Goal: Information Seeking & Learning: Learn about a topic

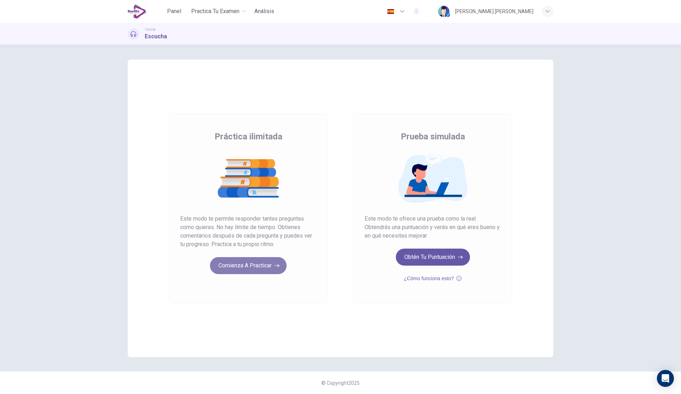
click at [241, 262] on button "Comienza a practicar" at bounding box center [248, 265] width 77 height 17
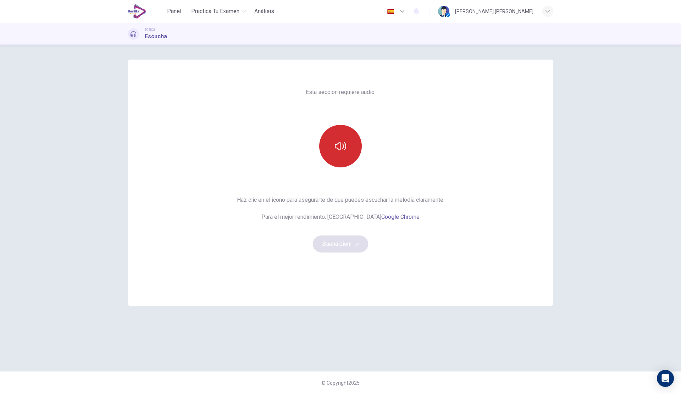
click at [340, 143] on icon "button" at bounding box center [340, 146] width 11 height 9
click at [340, 144] on icon "button" at bounding box center [340, 146] width 11 height 9
click at [340, 148] on icon "button" at bounding box center [340, 145] width 11 height 11
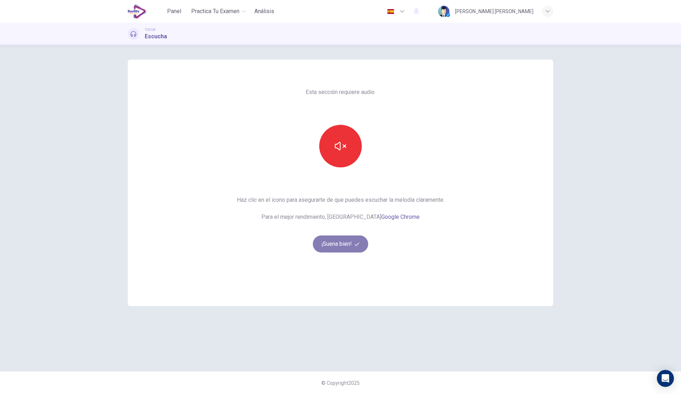
click at [345, 245] on button "¡Suena bien!" at bounding box center [340, 243] width 55 height 17
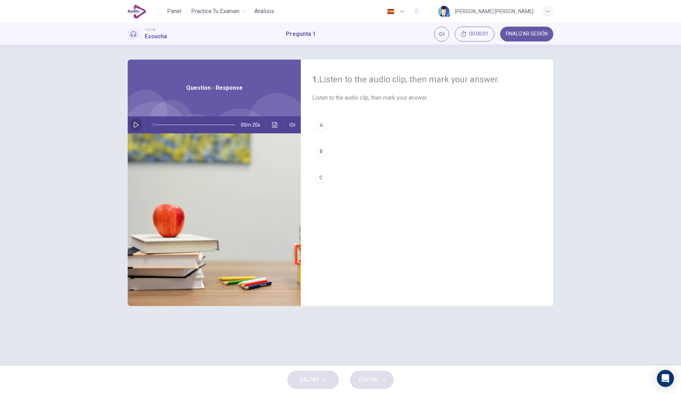
click at [133, 121] on button "button" at bounding box center [135, 124] width 11 height 17
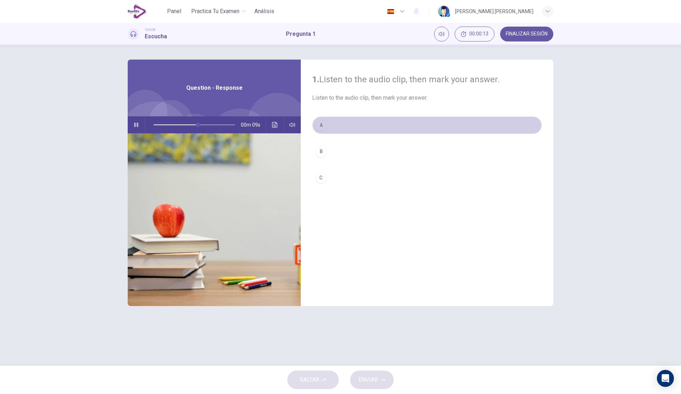
click at [365, 123] on button "A" at bounding box center [427, 125] width 230 height 18
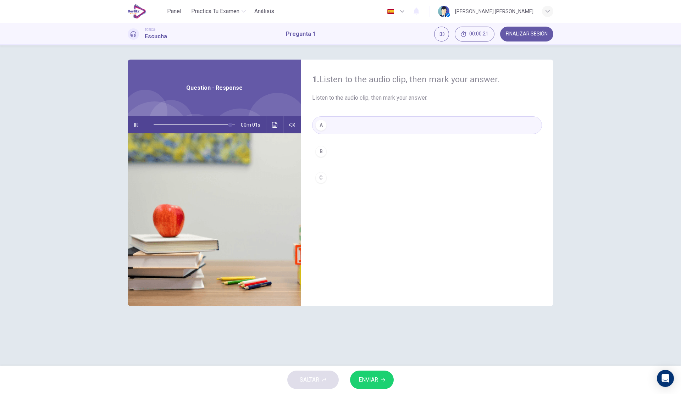
click at [369, 376] on span "ENVIAR" at bounding box center [369, 380] width 20 height 10
type input "*"
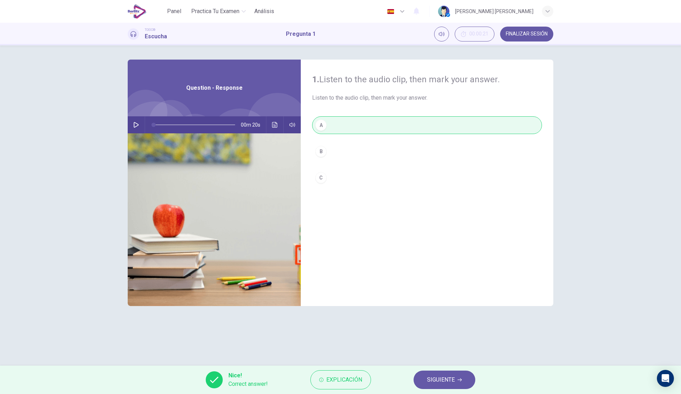
click at [443, 376] on span "SIGUIENTE" at bounding box center [441, 380] width 28 height 10
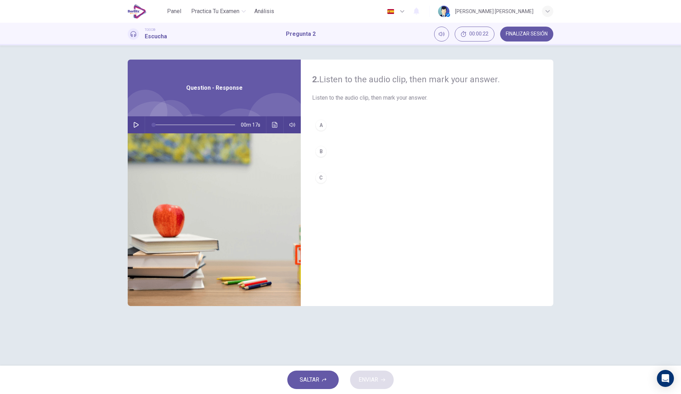
click at [142, 123] on div "00m 17s" at bounding box center [214, 124] width 173 height 17
click at [138, 123] on icon "button" at bounding box center [136, 125] width 6 height 6
click at [398, 126] on button "A" at bounding box center [427, 125] width 230 height 18
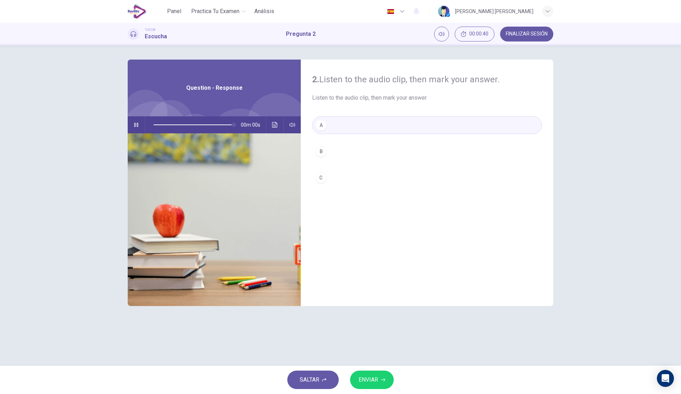
type input "*"
click at [376, 377] on span "ENVIAR" at bounding box center [369, 380] width 20 height 10
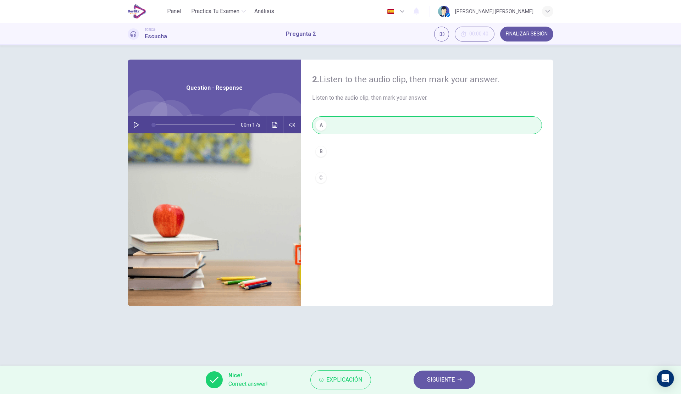
click at [451, 387] on button "SIGUIENTE" at bounding box center [444, 380] width 62 height 18
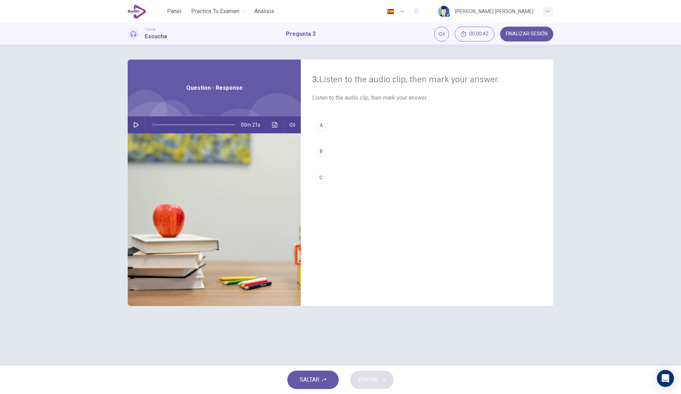
click at [133, 130] on button "button" at bounding box center [135, 124] width 11 height 17
click at [159, 124] on span at bounding box center [195, 125] width 82 height 10
drag, startPoint x: 159, startPoint y: 124, endPoint x: 148, endPoint y: 124, distance: 10.3
click at [151, 124] on span at bounding box center [153, 125] width 4 height 4
click at [340, 150] on button "B" at bounding box center [427, 152] width 230 height 18
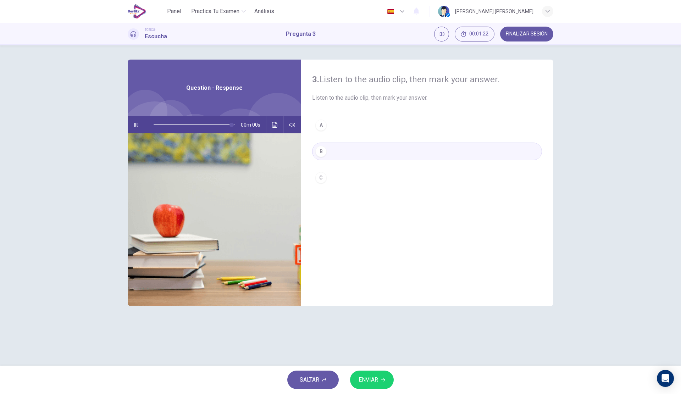
click at [339, 177] on button "C" at bounding box center [427, 178] width 230 height 18
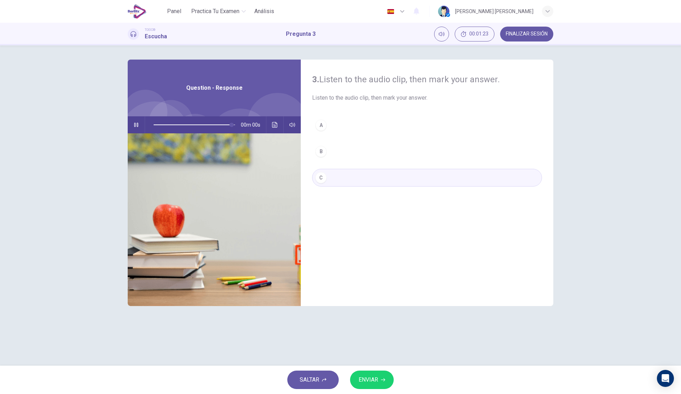
type input "*"
click at [372, 371] on button "ENVIAR" at bounding box center [372, 380] width 44 height 18
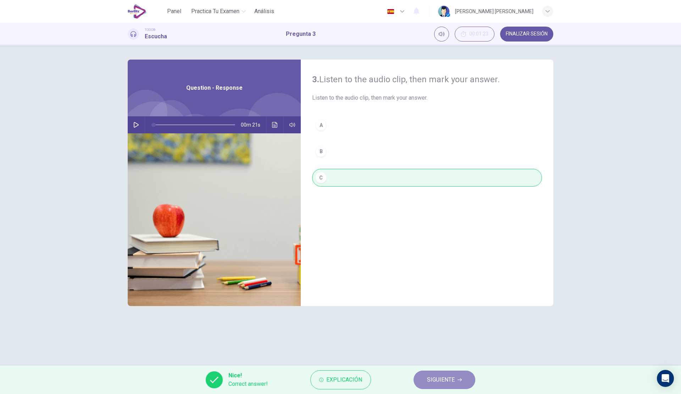
click at [429, 372] on button "SIGUIENTE" at bounding box center [444, 380] width 62 height 18
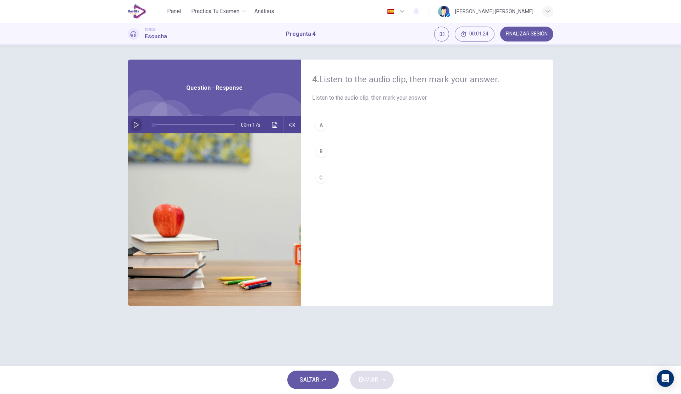
click at [132, 123] on button "button" at bounding box center [135, 124] width 11 height 17
click at [371, 157] on button "B" at bounding box center [427, 152] width 230 height 18
click at [374, 384] on span "ENVIAR" at bounding box center [369, 380] width 20 height 10
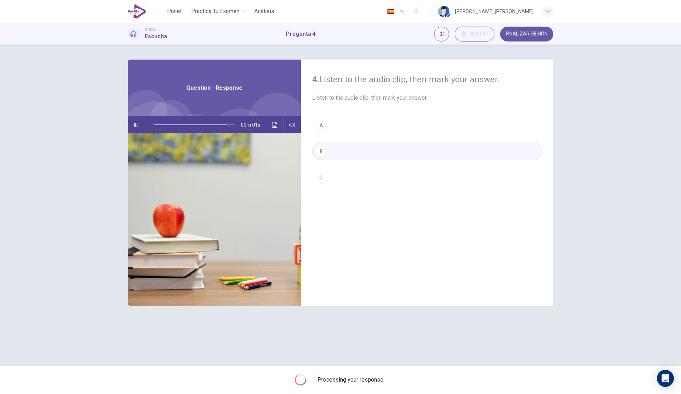
type input "*"
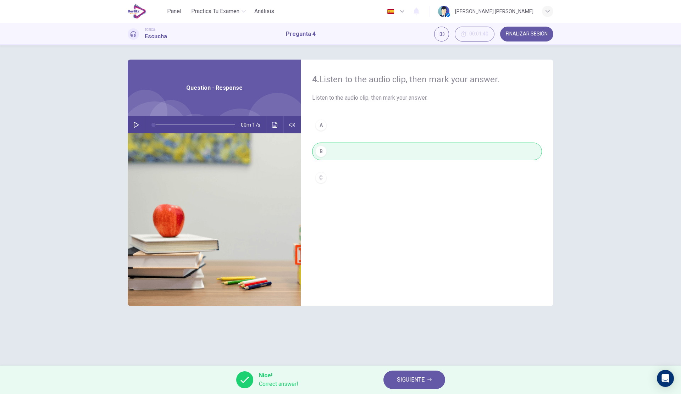
click at [403, 379] on span "SIGUIENTE" at bounding box center [411, 380] width 28 height 10
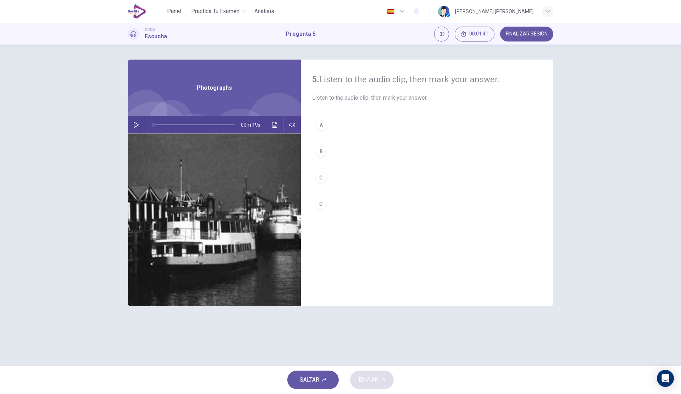
click at [137, 126] on icon "button" at bounding box center [136, 125] width 5 height 6
click at [350, 141] on div "A B C D" at bounding box center [427, 171] width 230 height 111
click at [352, 125] on button "A" at bounding box center [427, 125] width 230 height 18
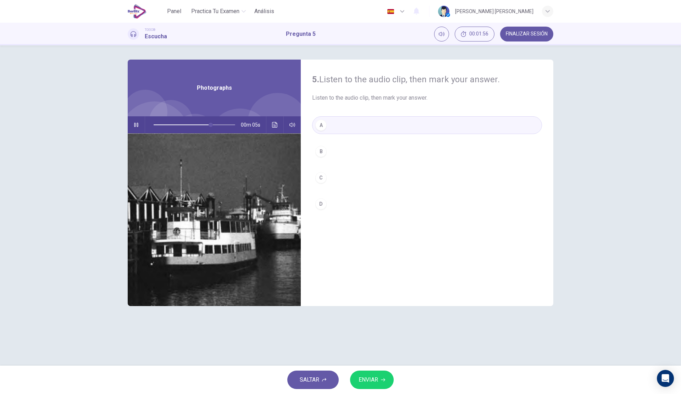
click at [348, 176] on button "C" at bounding box center [427, 178] width 230 height 18
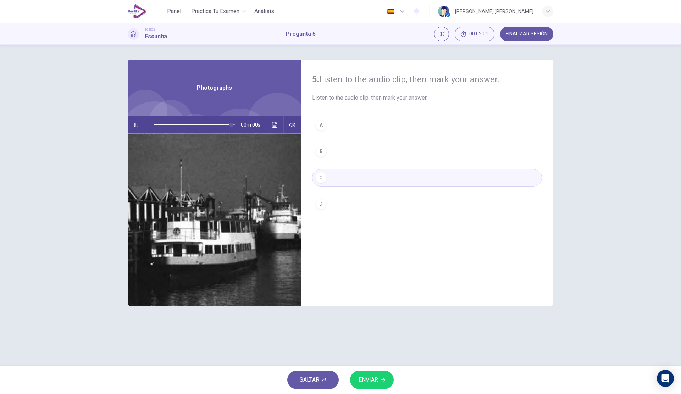
type input "*"
click at [351, 200] on button "D" at bounding box center [427, 204] width 230 height 18
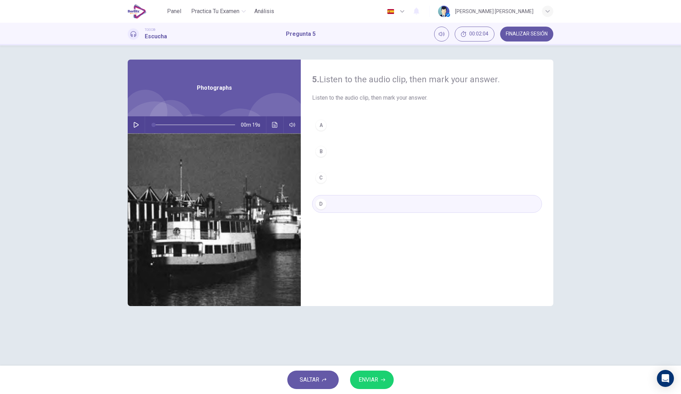
click at [363, 376] on span "ENVIAR" at bounding box center [369, 380] width 20 height 10
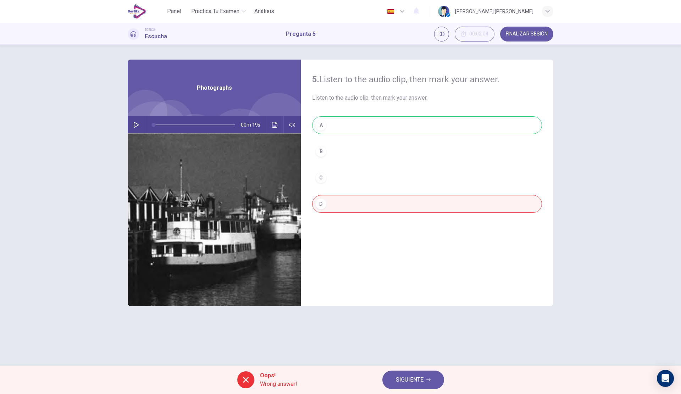
click at [390, 375] on button "SIGUIENTE" at bounding box center [413, 380] width 62 height 18
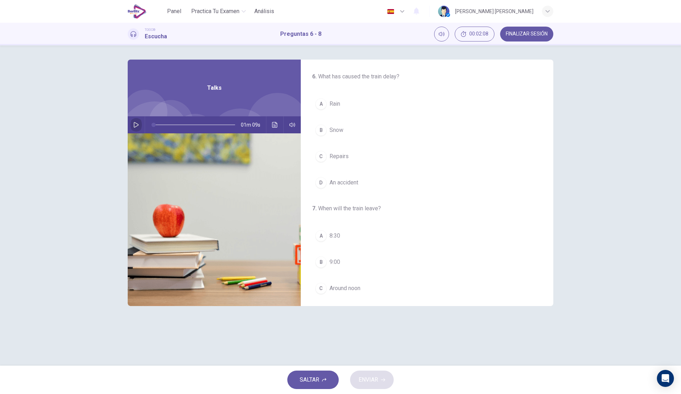
click at [134, 121] on button "button" at bounding box center [135, 124] width 11 height 17
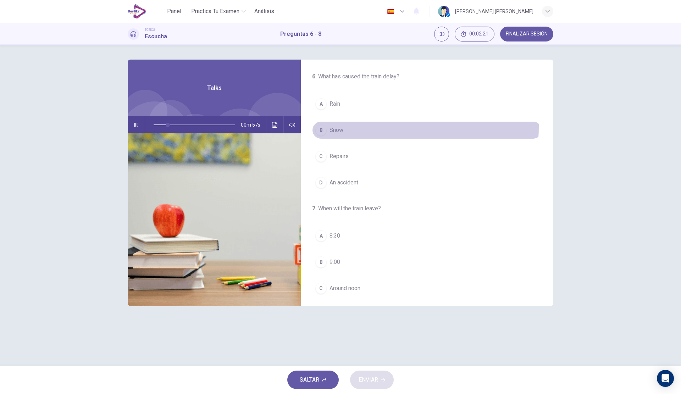
click at [369, 127] on button "B Snow" at bounding box center [427, 130] width 230 height 18
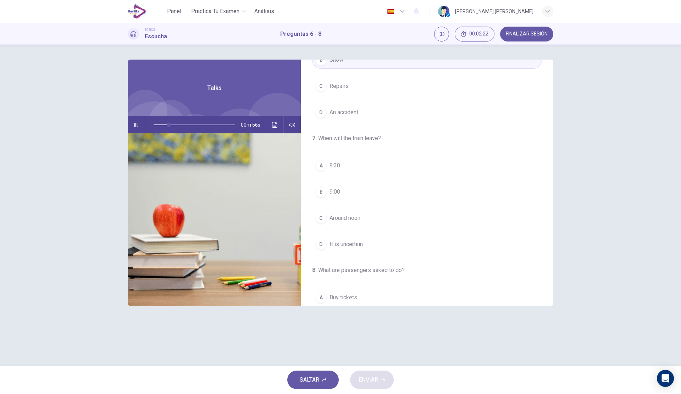
scroll to position [71, 0]
click at [396, 161] on button "A 8:30" at bounding box center [427, 165] width 230 height 18
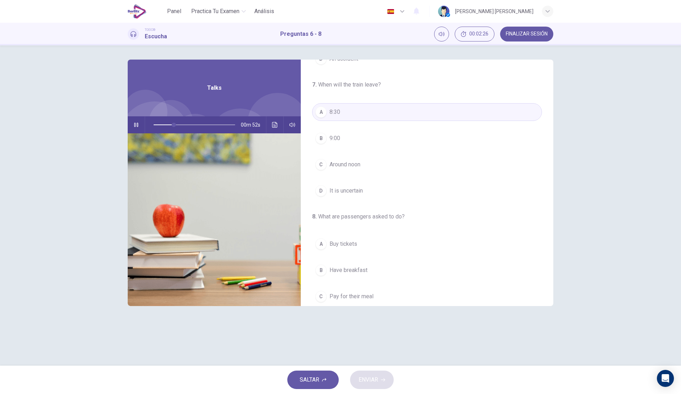
scroll to position [162, 0]
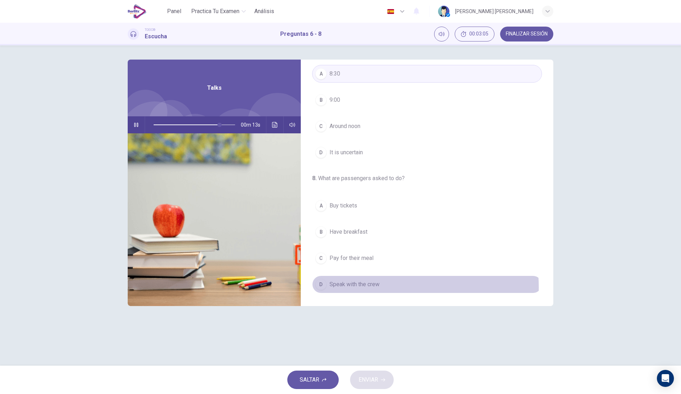
click at [367, 287] on span "Speak with the crew" at bounding box center [354, 284] width 50 height 9
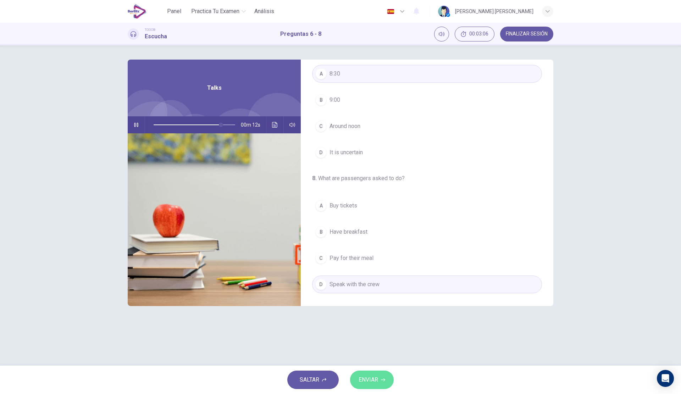
click at [357, 382] on button "ENVIAR" at bounding box center [372, 380] width 44 height 18
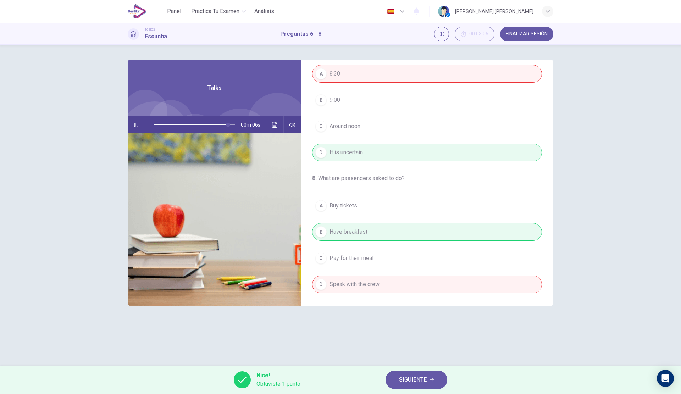
type input "**"
click at [420, 379] on span "SIGUIENTE" at bounding box center [413, 380] width 28 height 10
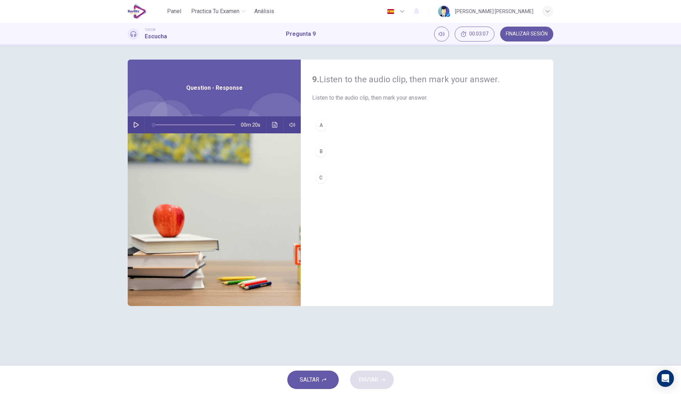
click at [141, 124] on button "button" at bounding box center [135, 124] width 11 height 17
click at [138, 120] on button "button" at bounding box center [135, 124] width 11 height 17
type input "**"
click at [371, 190] on div "A B C" at bounding box center [427, 158] width 230 height 84
click at [371, 175] on button "C" at bounding box center [427, 178] width 230 height 18
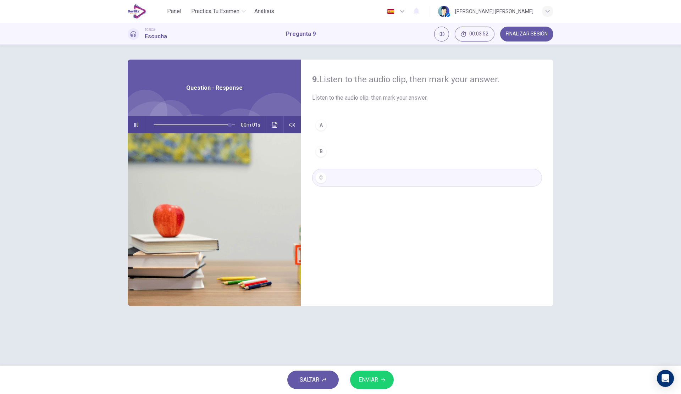
click at [363, 370] on div "SALTAR ENVIAR" at bounding box center [340, 380] width 681 height 28
click at [366, 374] on button "ENVIAR" at bounding box center [372, 380] width 44 height 18
type input "*"
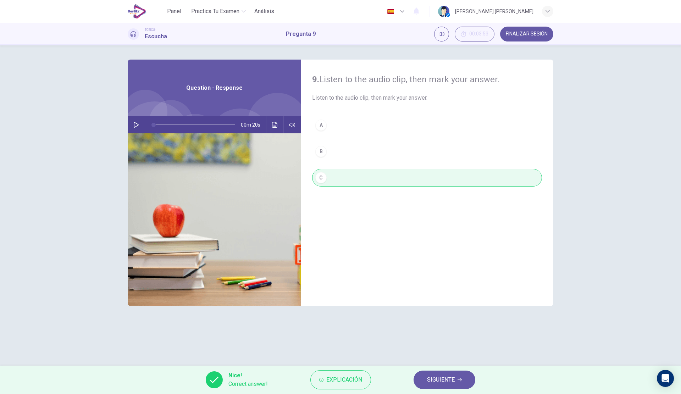
click at [37, 268] on div "9. Listen to the audio clip, then [PERSON_NAME] your answer. Listen to the audi…" at bounding box center [340, 205] width 681 height 320
click at [466, 379] on button "SIGUIENTE" at bounding box center [444, 380] width 62 height 18
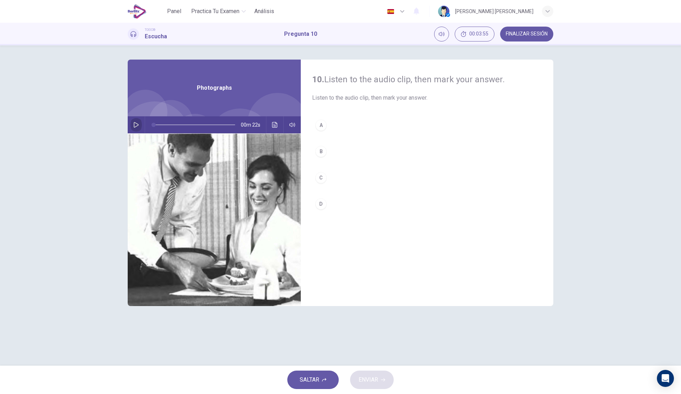
click at [139, 125] on icon "button" at bounding box center [136, 125] width 6 height 6
click at [338, 176] on button "C" at bounding box center [427, 178] width 230 height 18
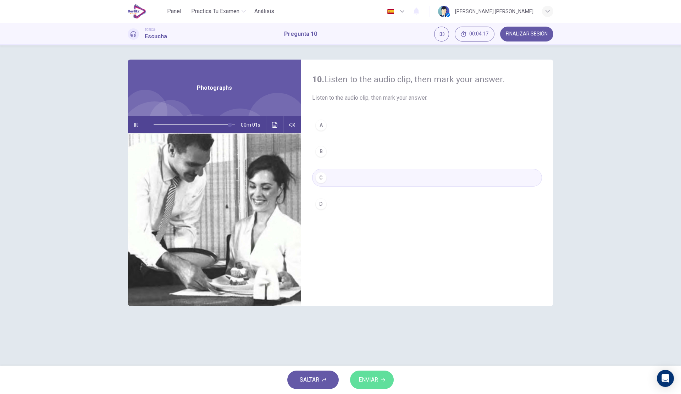
click at [383, 381] on icon "button" at bounding box center [383, 380] width 4 height 4
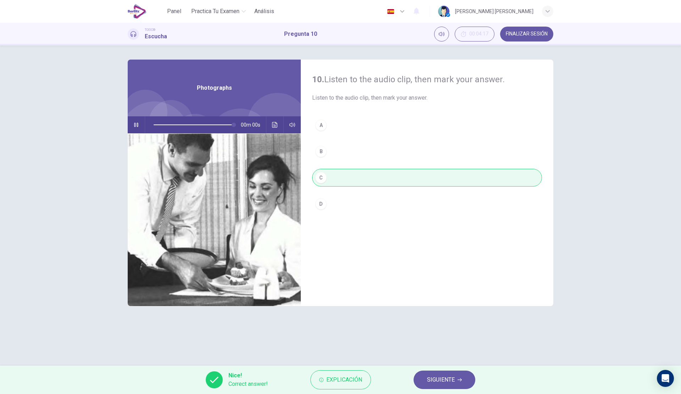
type input "*"
click at [370, 377] on button "Explicación" at bounding box center [340, 379] width 61 height 19
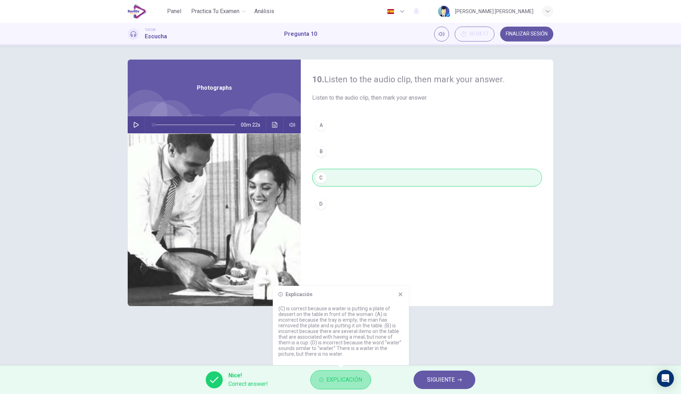
click at [369, 377] on button "Explicación" at bounding box center [340, 379] width 61 height 19
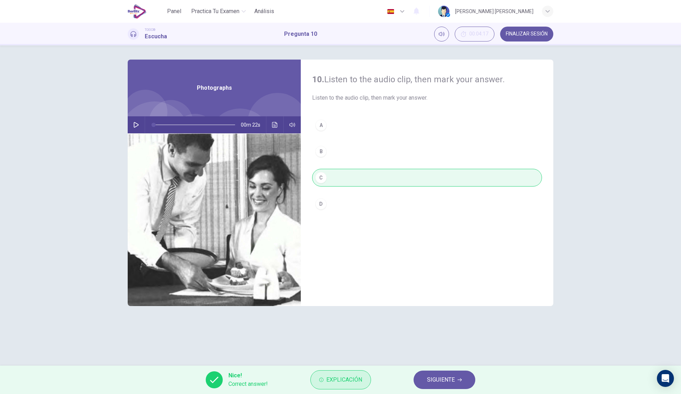
click at [369, 377] on button "Explicación" at bounding box center [340, 379] width 61 height 19
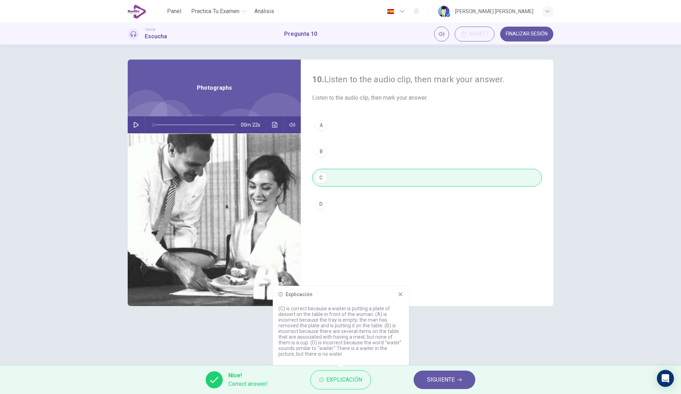
click at [420, 376] on button "SIGUIENTE" at bounding box center [444, 380] width 62 height 18
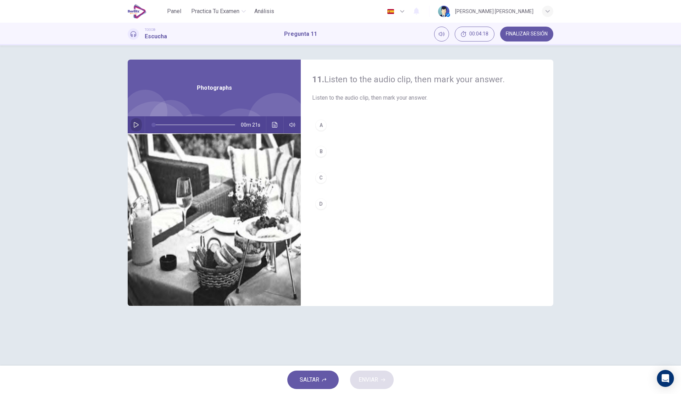
click at [140, 122] on button "button" at bounding box center [135, 124] width 11 height 17
click at [350, 131] on button "A" at bounding box center [427, 125] width 230 height 18
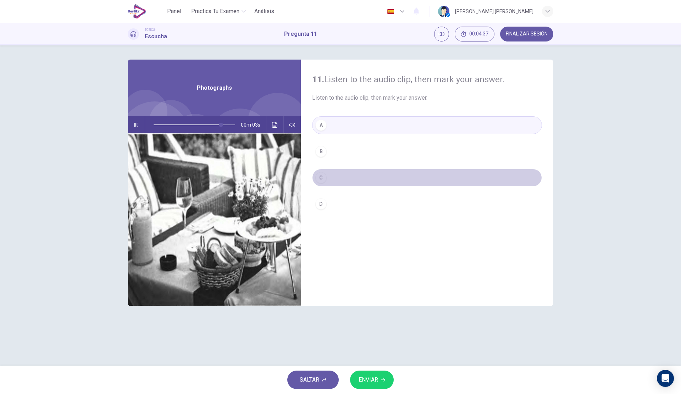
click at [349, 176] on button "C" at bounding box center [427, 178] width 230 height 18
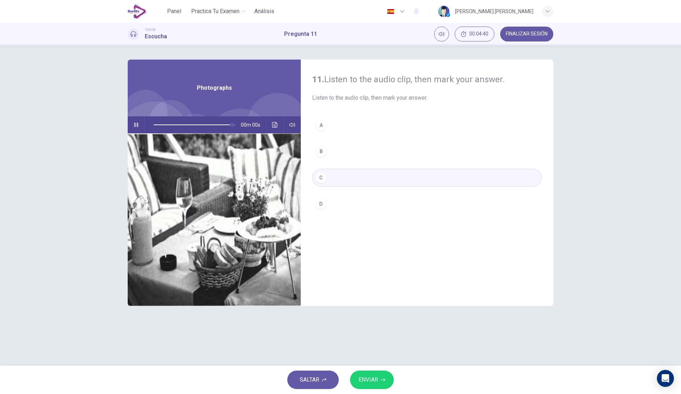
type input "*"
click at [366, 372] on button "ENVIAR" at bounding box center [372, 380] width 44 height 18
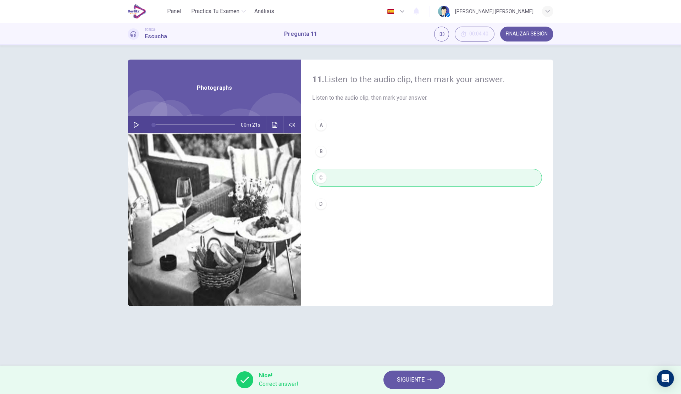
click at [417, 376] on span "SIGUIENTE" at bounding box center [411, 380] width 28 height 10
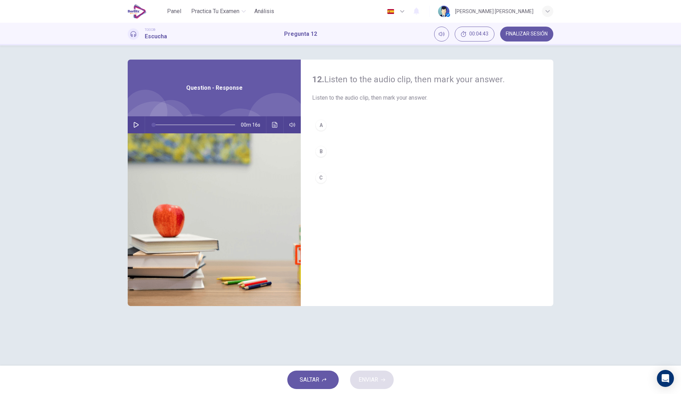
click at [135, 125] on icon "button" at bounding box center [136, 125] width 6 height 6
type input "*"
click at [348, 180] on button "C" at bounding box center [427, 178] width 230 height 18
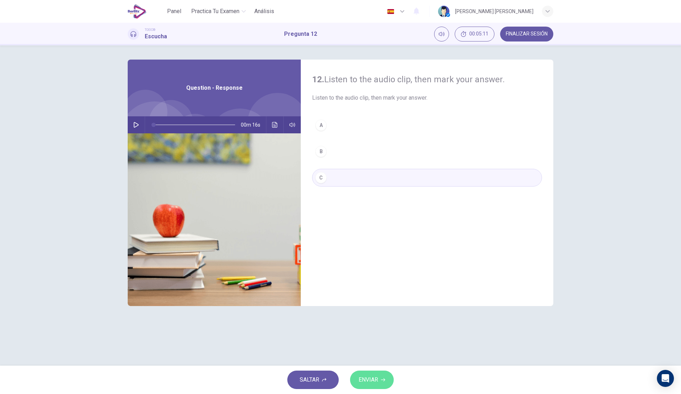
click at [376, 380] on span "ENVIAR" at bounding box center [369, 380] width 20 height 10
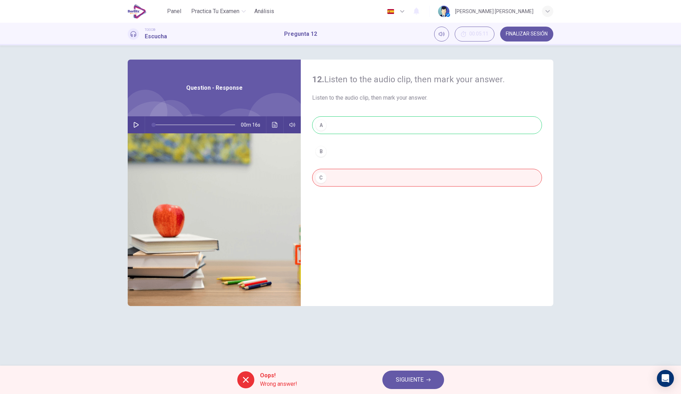
click at [404, 374] on button "SIGUIENTE" at bounding box center [413, 380] width 62 height 18
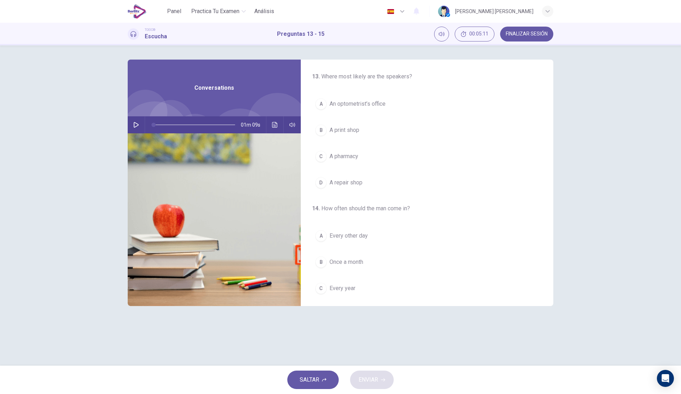
click at [128, 129] on div "01m 09s" at bounding box center [214, 124] width 173 height 17
click at [42, 197] on div "13 . Where most likely are the speakers? A An optometrist’s office B A print sh…" at bounding box center [340, 205] width 681 height 320
click at [136, 122] on icon "button" at bounding box center [136, 125] width 6 height 6
drag, startPoint x: 196, startPoint y: 125, endPoint x: 144, endPoint y: 122, distance: 52.5
click at [144, 122] on div "00m 47s" at bounding box center [214, 124] width 173 height 17
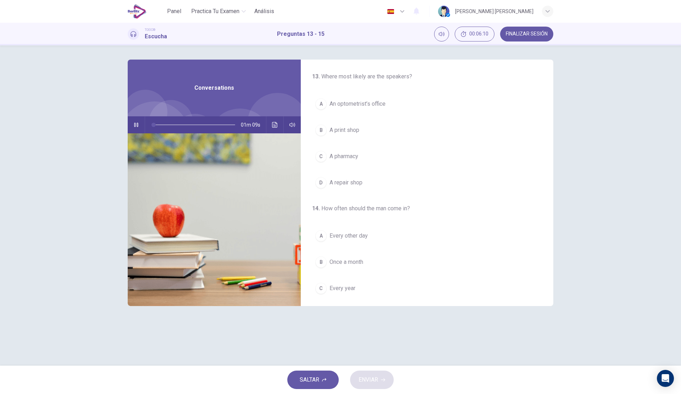
click at [139, 124] on button "button" at bounding box center [135, 124] width 11 height 17
click at [158, 127] on span at bounding box center [195, 125] width 82 height 10
drag, startPoint x: 167, startPoint y: 126, endPoint x: 163, endPoint y: 126, distance: 4.3
click at [163, 126] on span at bounding box center [195, 125] width 82 height 10
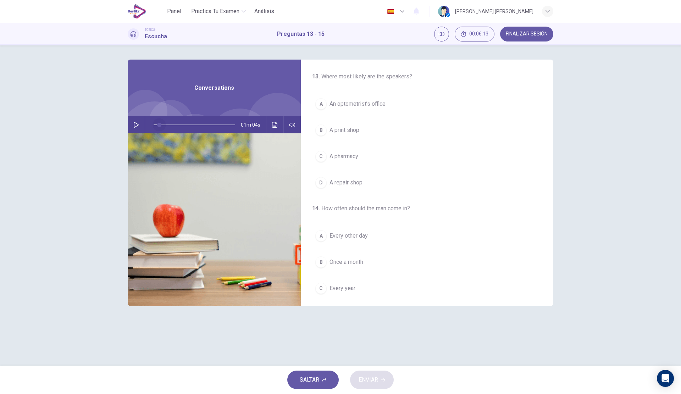
type input "*"
drag, startPoint x: 161, startPoint y: 124, endPoint x: 142, endPoint y: 126, distance: 19.2
click at [142, 126] on div "01m 04s" at bounding box center [214, 124] width 173 height 17
click at [141, 124] on button "button" at bounding box center [135, 124] width 11 height 17
click at [336, 105] on span "An optometrist’s office" at bounding box center [357, 104] width 56 height 9
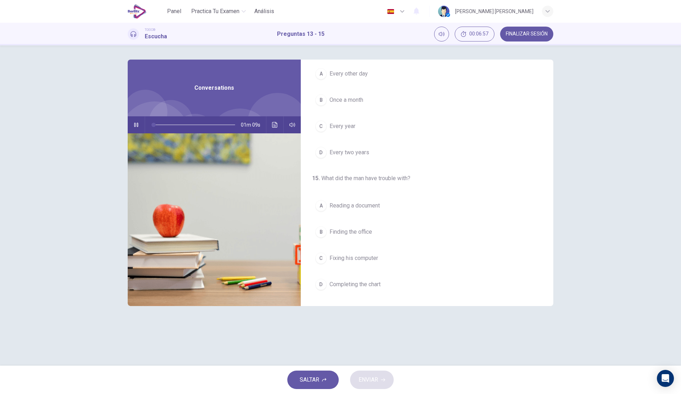
click at [380, 204] on span "Reading a document" at bounding box center [354, 205] width 50 height 9
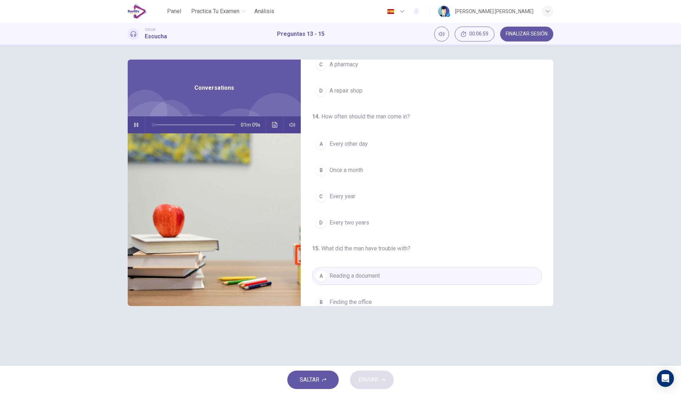
scroll to position [91, 0]
click at [380, 199] on button "C Every year" at bounding box center [427, 197] width 230 height 18
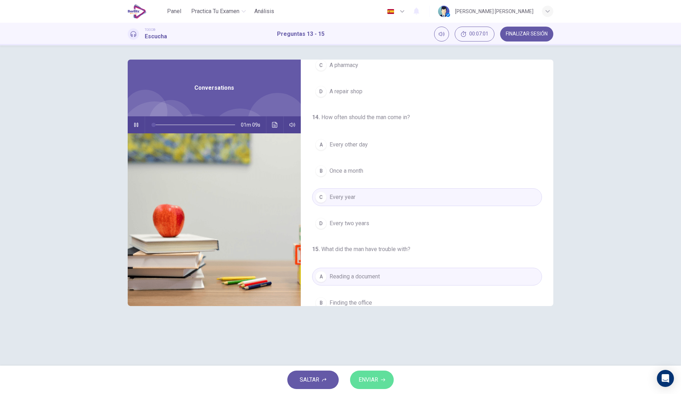
click at [373, 381] on span "ENVIAR" at bounding box center [369, 380] width 20 height 10
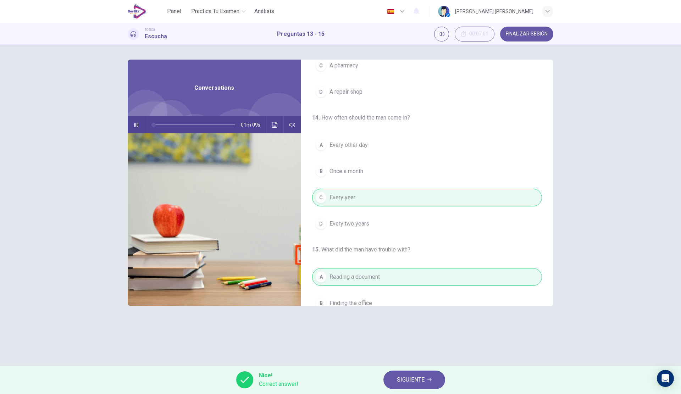
scroll to position [162, 0]
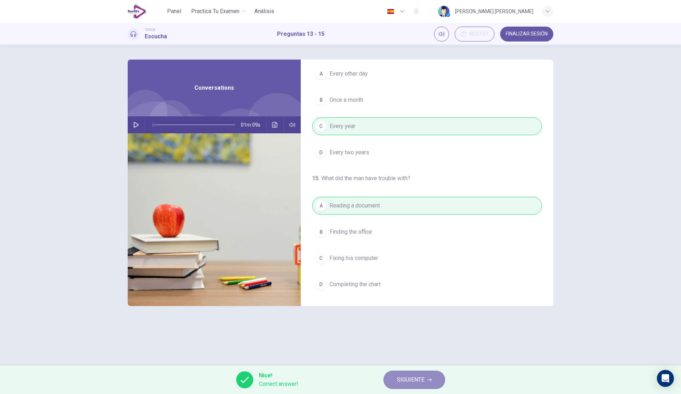
click at [419, 386] on button "SIGUIENTE" at bounding box center [414, 380] width 62 height 18
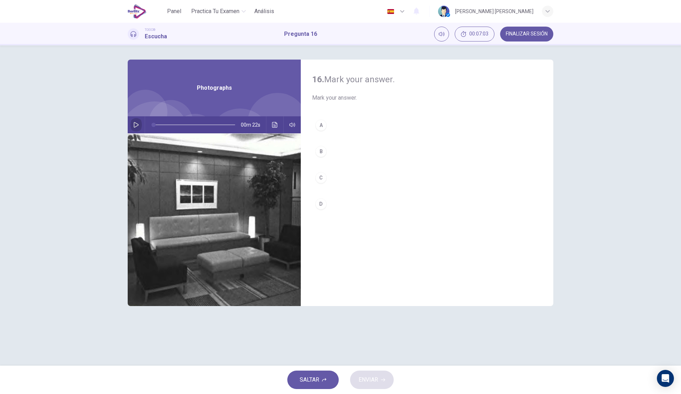
click at [139, 121] on button "button" at bounding box center [135, 124] width 11 height 17
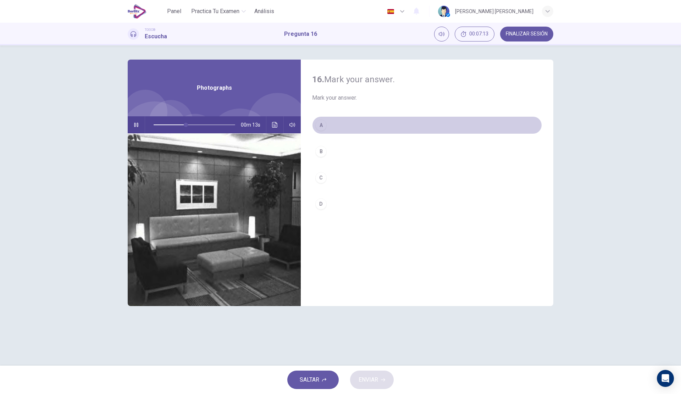
click at [335, 125] on button "A" at bounding box center [427, 125] width 230 height 18
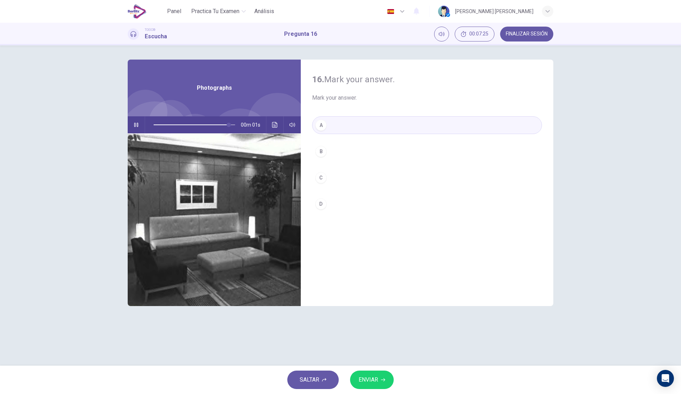
click at [366, 376] on span "ENVIAR" at bounding box center [369, 380] width 20 height 10
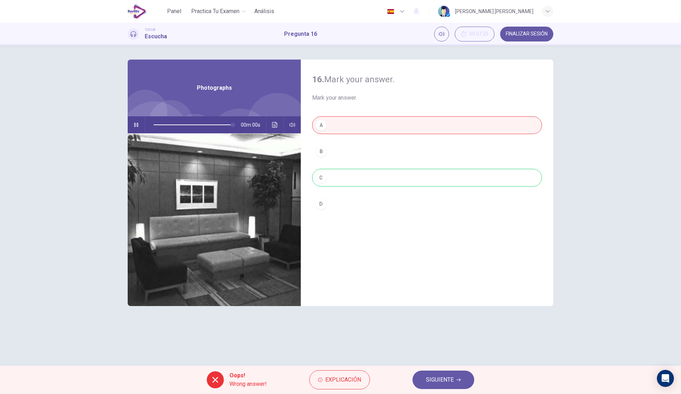
type input "*"
click at [339, 381] on span "Explicación" at bounding box center [343, 380] width 36 height 10
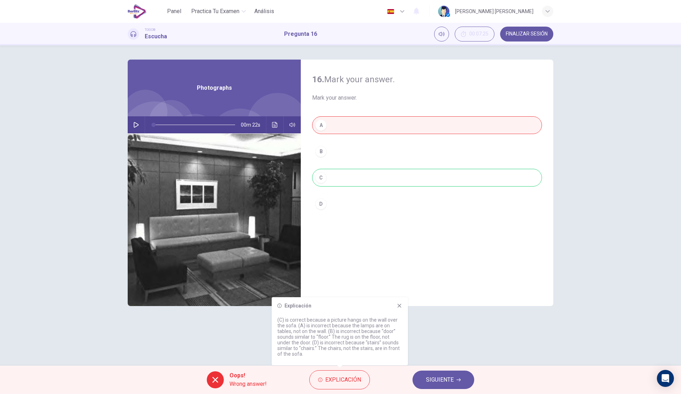
click at [448, 377] on span "SIGUIENTE" at bounding box center [440, 380] width 28 height 10
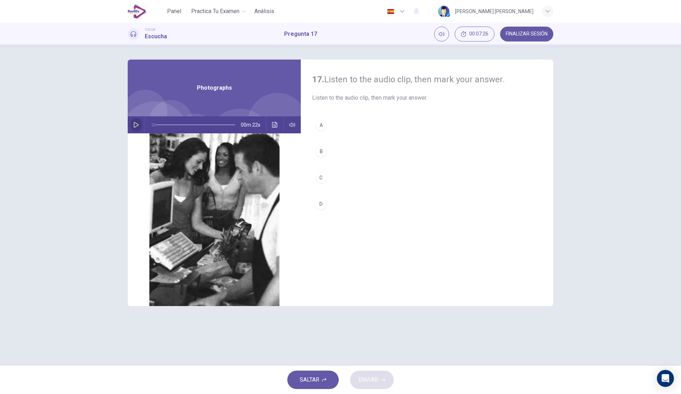
click at [138, 128] on button "button" at bounding box center [135, 124] width 11 height 17
click at [354, 148] on button "B" at bounding box center [427, 152] width 230 height 18
type input "*"
click at [364, 380] on span "ENVIAR" at bounding box center [369, 380] width 20 height 10
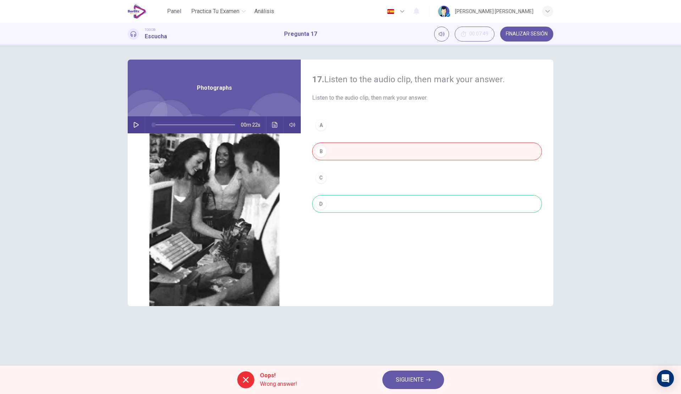
click at [398, 378] on span "SIGUIENTE" at bounding box center [410, 380] width 28 height 10
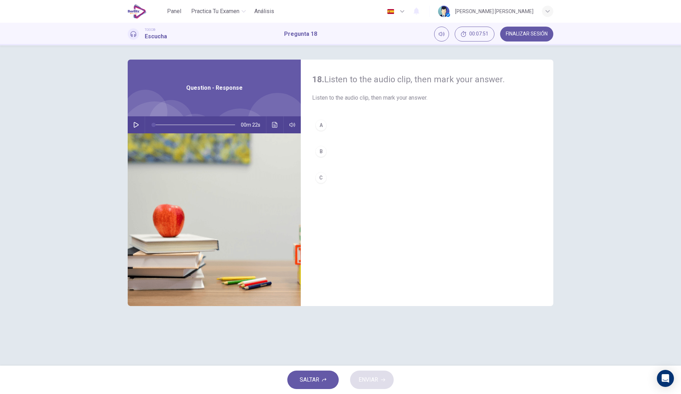
click at [140, 122] on button "button" at bounding box center [135, 124] width 11 height 17
click at [392, 152] on button "B" at bounding box center [427, 152] width 230 height 18
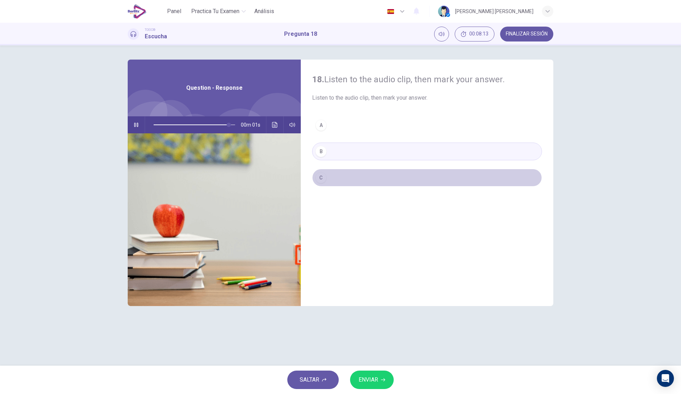
click at [386, 178] on button "C" at bounding box center [427, 178] width 230 height 18
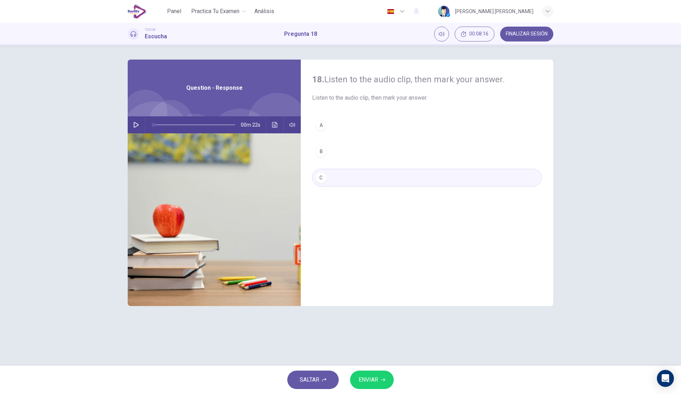
click at [141, 129] on div "00m 22s" at bounding box center [214, 124] width 173 height 17
click at [138, 124] on icon "button" at bounding box center [136, 125] width 6 height 6
click at [345, 125] on button "A" at bounding box center [427, 125] width 230 height 18
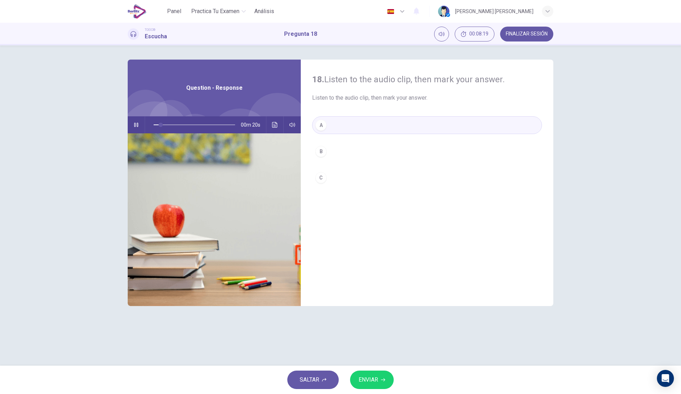
click at [368, 372] on button "ENVIAR" at bounding box center [372, 380] width 44 height 18
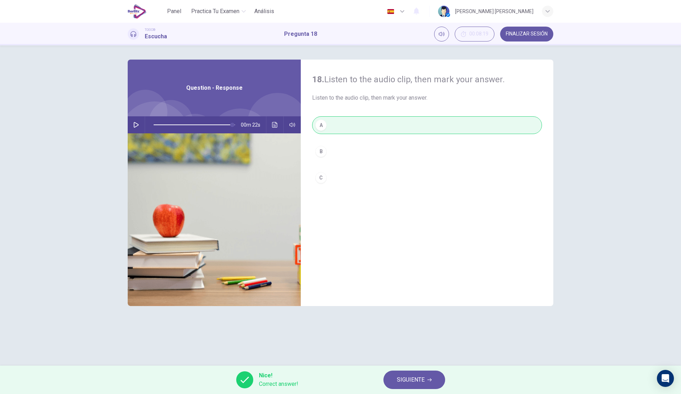
type input "*"
click at [427, 384] on button "SIGUIENTE" at bounding box center [414, 380] width 62 height 18
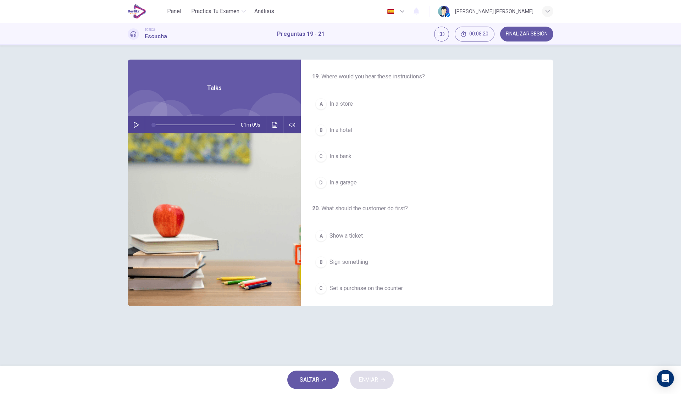
click at [136, 123] on icon "button" at bounding box center [136, 125] width 5 height 6
click at [131, 127] on button "button" at bounding box center [135, 124] width 11 height 17
click at [134, 127] on icon "button" at bounding box center [136, 125] width 6 height 6
drag, startPoint x: 157, startPoint y: 120, endPoint x: 142, endPoint y: 120, distance: 14.9
click at [142, 120] on div "01m 09s" at bounding box center [214, 124] width 173 height 17
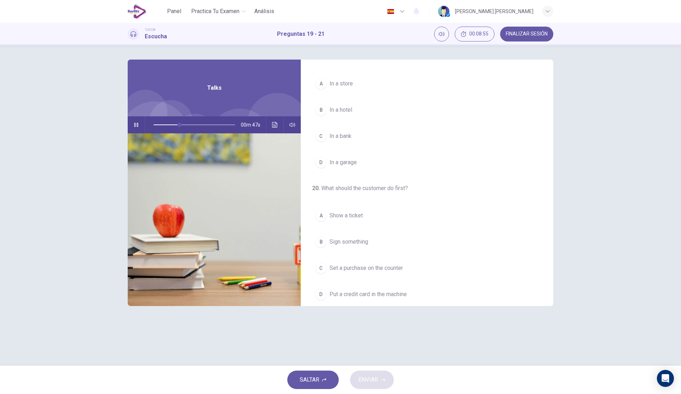
scroll to position [0, 0]
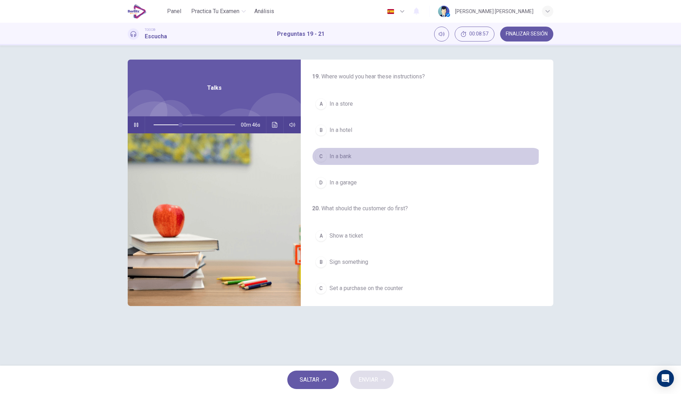
click at [359, 155] on button "C In a bank" at bounding box center [427, 157] width 230 height 18
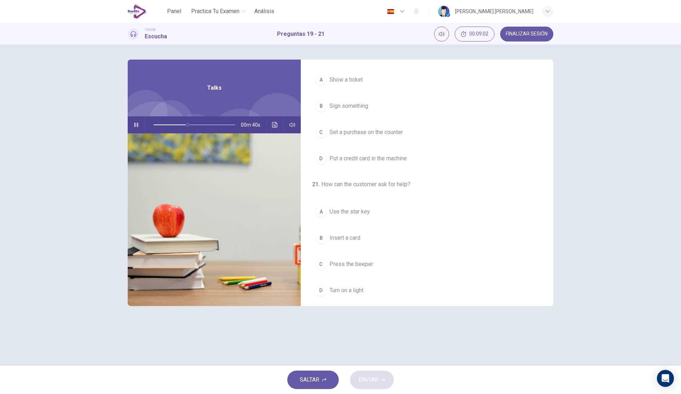
scroll to position [162, 0]
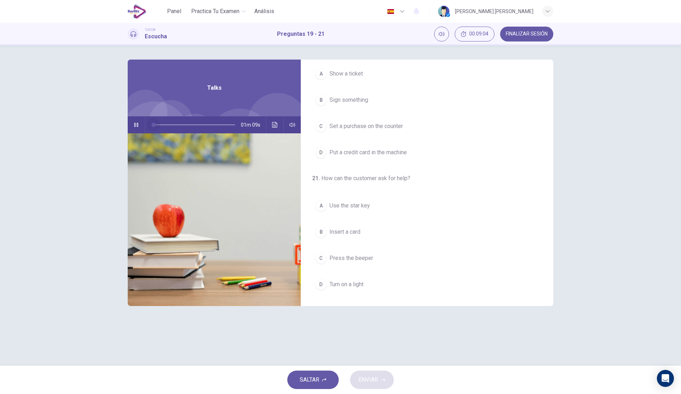
drag, startPoint x: 189, startPoint y: 127, endPoint x: 153, endPoint y: 126, distance: 35.5
click at [153, 126] on span at bounding box center [153, 125] width 4 height 4
click at [400, 212] on span "Put a credit card in the machine" at bounding box center [367, 208] width 77 height 9
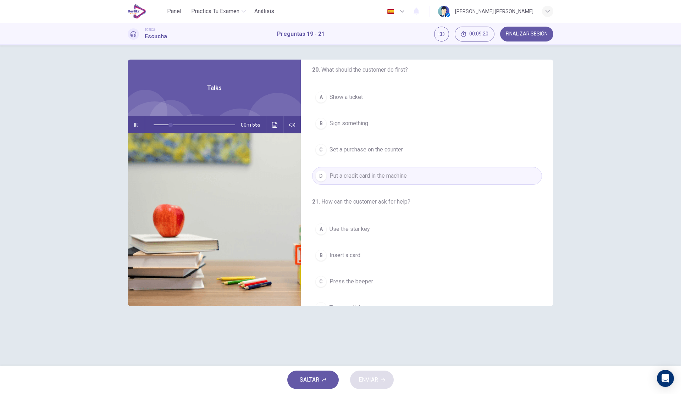
scroll to position [162, 0]
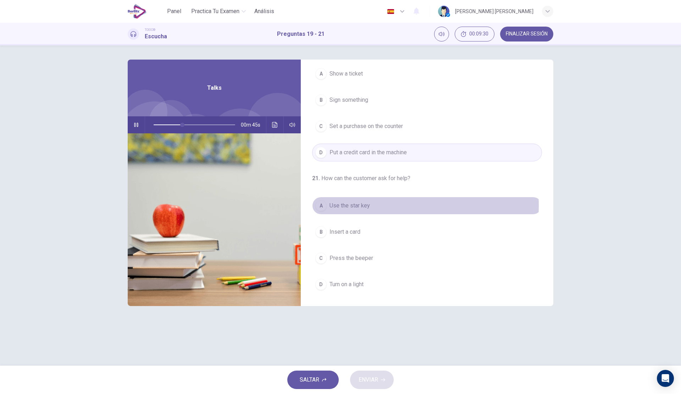
click at [366, 205] on span "Use the star key" at bounding box center [349, 205] width 40 height 9
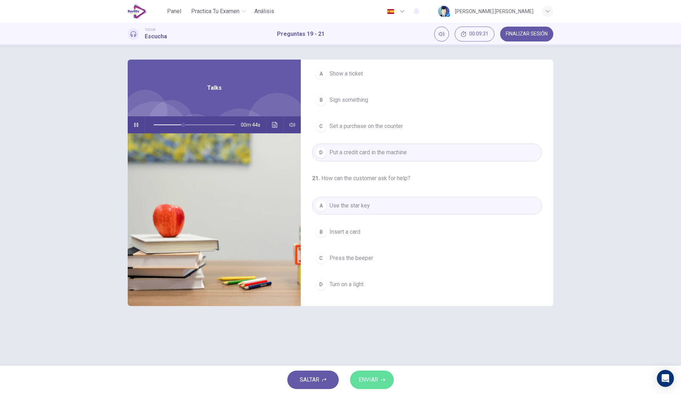
click at [371, 372] on button "ENVIAR" at bounding box center [372, 380] width 44 height 18
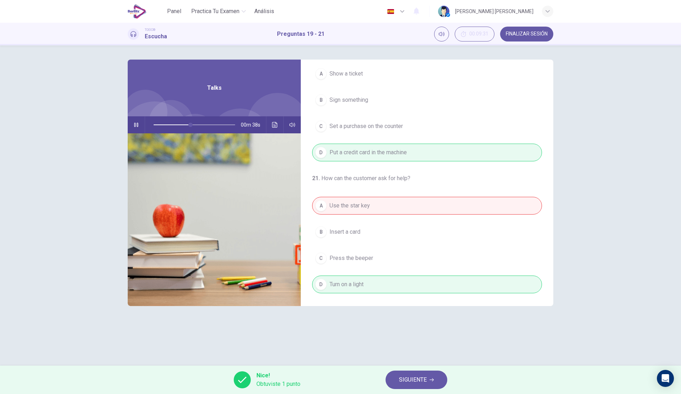
drag, startPoint x: 372, startPoint y: 285, endPoint x: 323, endPoint y: 286, distance: 48.2
click at [323, 286] on div "A Use the star key B Insert a card C Press the beeper D Turn on a light" at bounding box center [427, 245] width 230 height 96
type input "**"
click at [406, 379] on span "SIGUIENTE" at bounding box center [413, 380] width 28 height 10
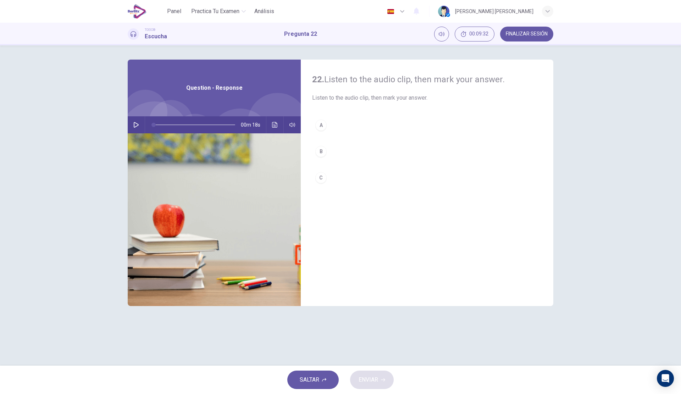
click at [137, 124] on icon "button" at bounding box center [136, 125] width 5 height 6
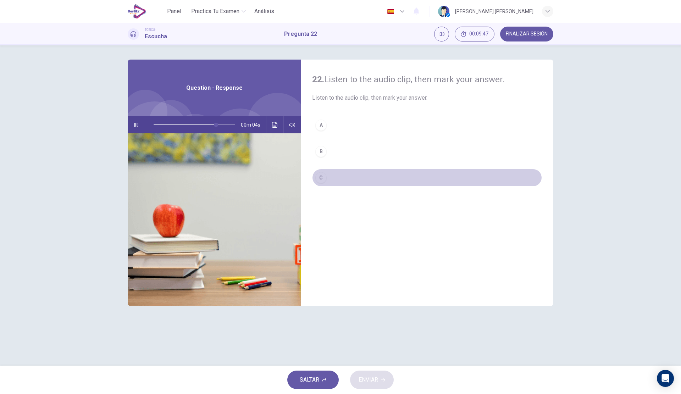
click at [364, 173] on button "C" at bounding box center [427, 178] width 230 height 18
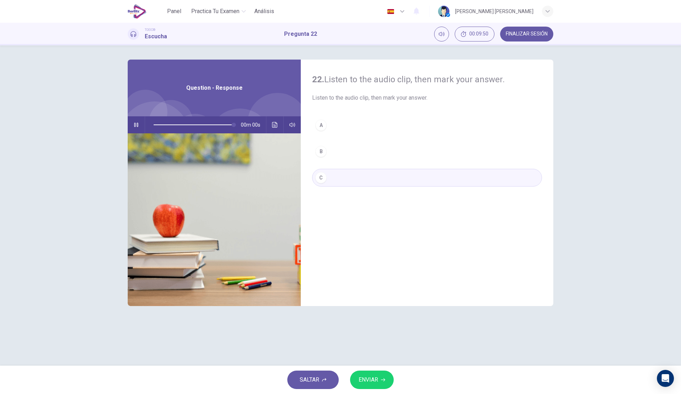
type input "*"
click at [353, 152] on button "B" at bounding box center [427, 152] width 230 height 18
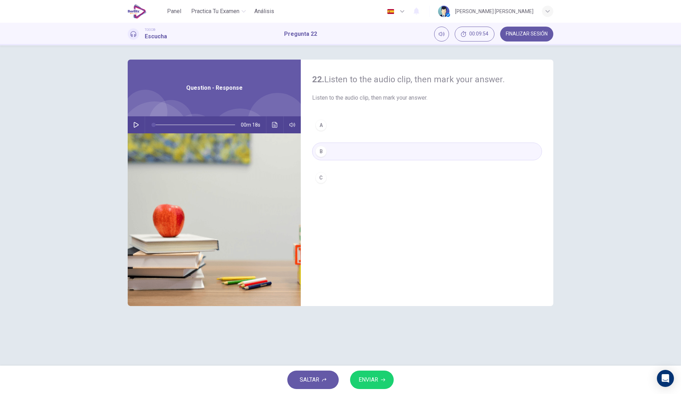
click at [368, 385] on button "ENVIAR" at bounding box center [372, 380] width 44 height 18
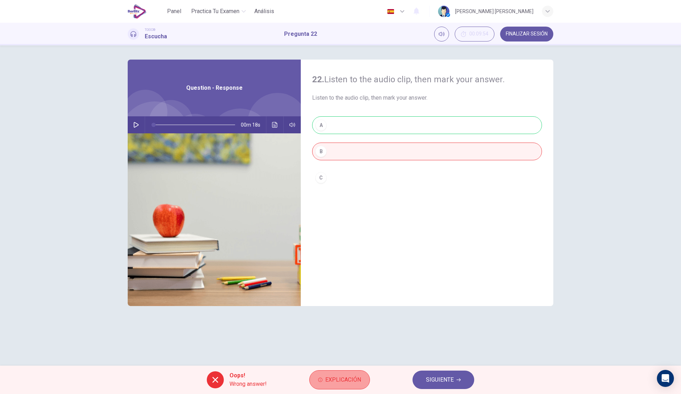
click at [355, 379] on span "Explicación" at bounding box center [343, 380] width 36 height 10
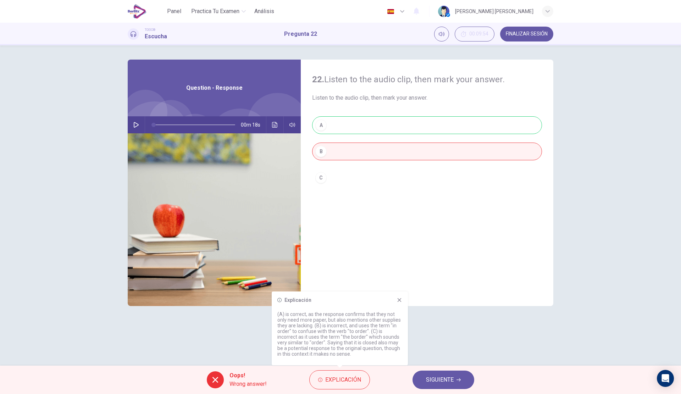
click at [428, 376] on span "SIGUIENTE" at bounding box center [440, 380] width 28 height 10
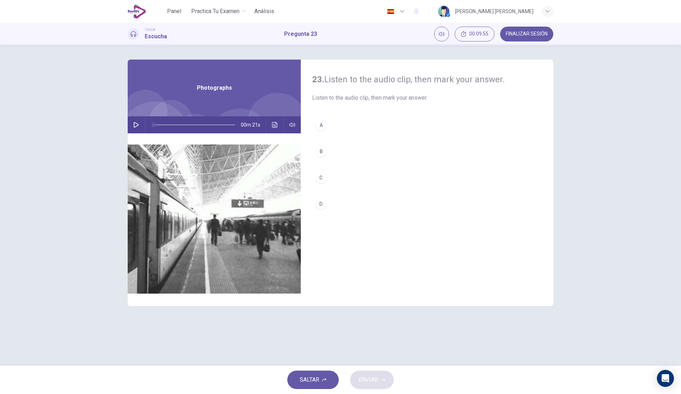
click at [134, 123] on icon "button" at bounding box center [136, 125] width 6 height 6
click at [138, 130] on button "button" at bounding box center [135, 124] width 11 height 17
click at [345, 125] on button "A" at bounding box center [427, 125] width 230 height 18
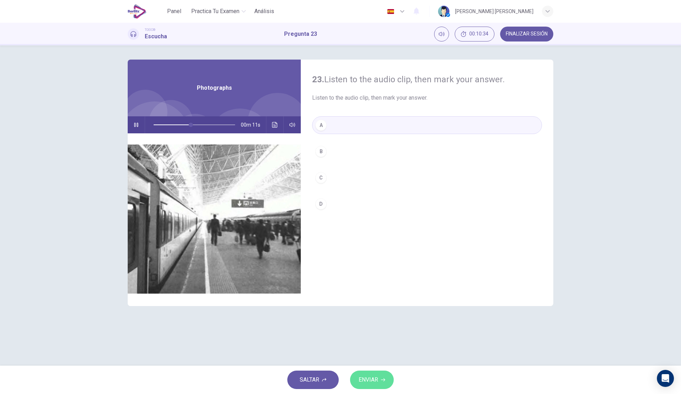
click at [372, 374] on button "ENVIAR" at bounding box center [372, 380] width 44 height 18
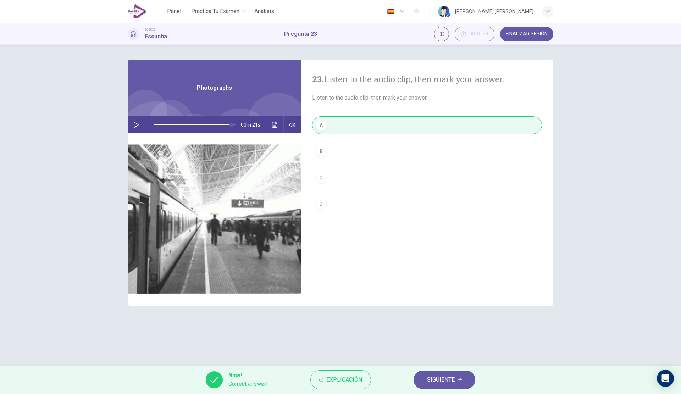
type input "*"
click at [463, 373] on button "SIGUIENTE" at bounding box center [444, 380] width 62 height 18
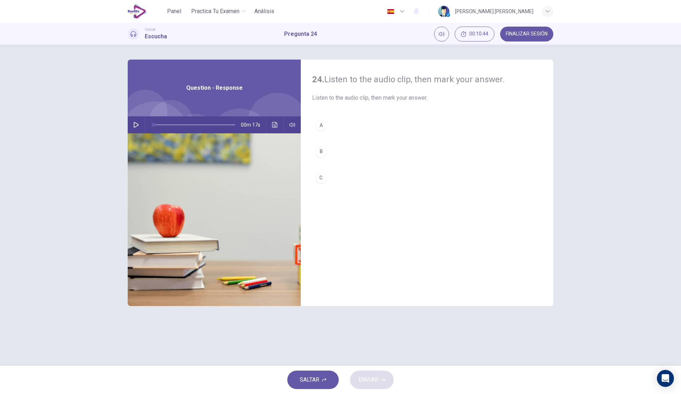
click at [137, 125] on icon "button" at bounding box center [136, 125] width 6 height 6
type input "*"
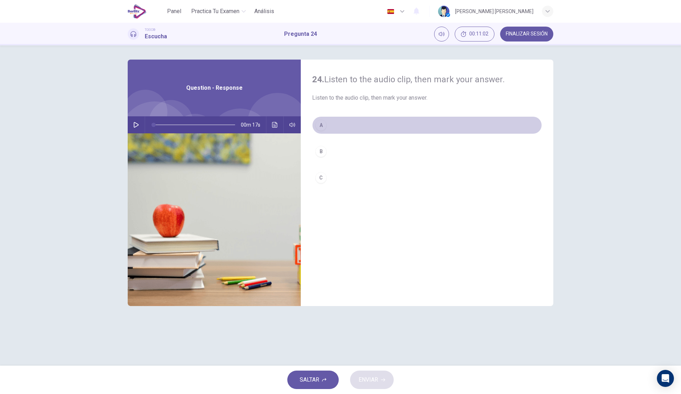
click at [332, 132] on button "A" at bounding box center [427, 125] width 230 height 18
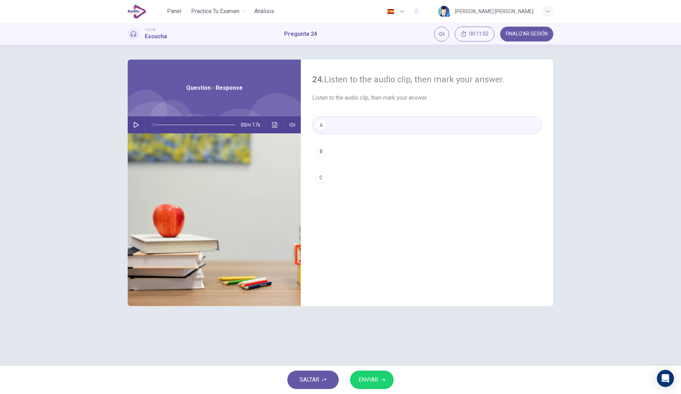
click at [340, 154] on button "B" at bounding box center [427, 152] width 230 height 18
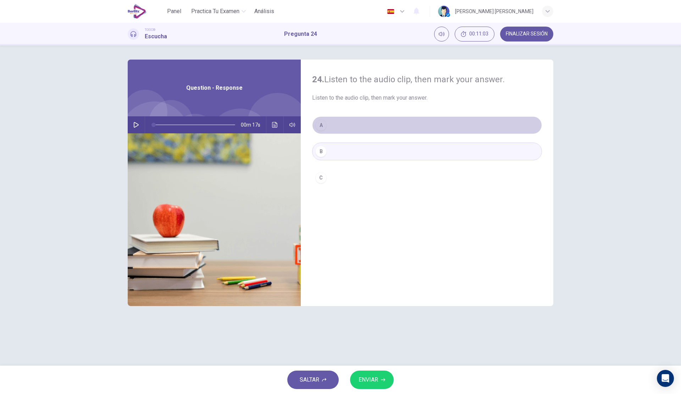
click at [356, 128] on button "A" at bounding box center [427, 125] width 230 height 18
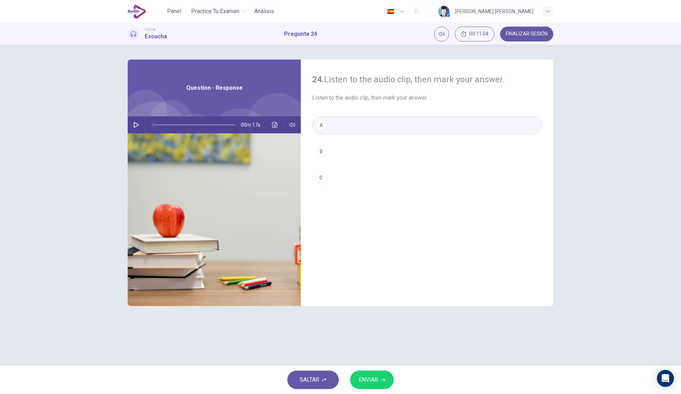
click at [380, 379] on button "ENVIAR" at bounding box center [372, 380] width 44 height 18
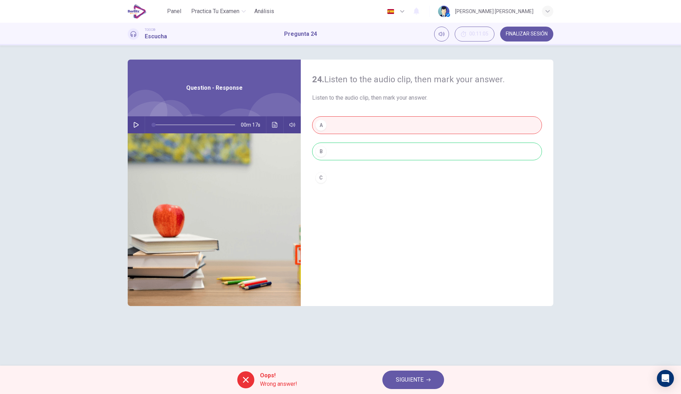
click at [393, 379] on button "SIGUIENTE" at bounding box center [413, 380] width 62 height 18
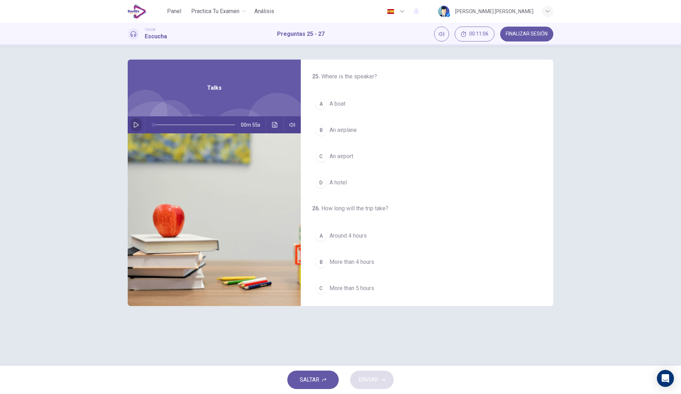
click at [138, 123] on icon "button" at bounding box center [136, 125] width 6 height 6
click at [342, 152] on button "[GEOGRAPHIC_DATA]" at bounding box center [427, 157] width 230 height 18
click at [369, 125] on button "B An airplane" at bounding box center [427, 130] width 230 height 18
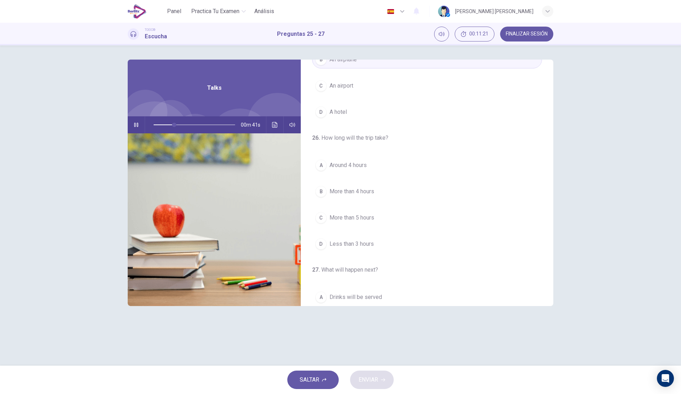
scroll to position [71, 0]
drag, startPoint x: 199, startPoint y: 123, endPoint x: 146, endPoint y: 126, distance: 52.9
click at [151, 126] on span at bounding box center [153, 125] width 4 height 4
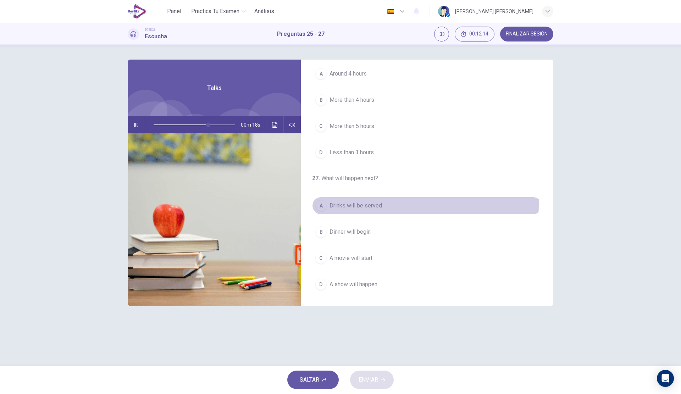
click at [366, 204] on span "Drinks will be served" at bounding box center [355, 205] width 52 height 9
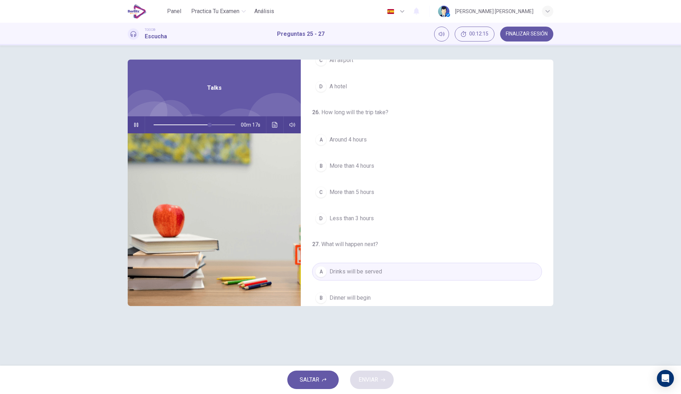
scroll to position [56, 0]
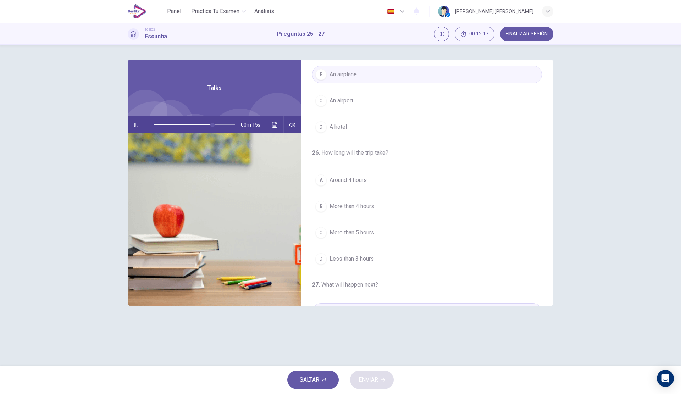
click at [367, 179] on span "Around 4 hours" at bounding box center [347, 180] width 37 height 9
click at [380, 377] on button "ENVIAR" at bounding box center [372, 380] width 44 height 18
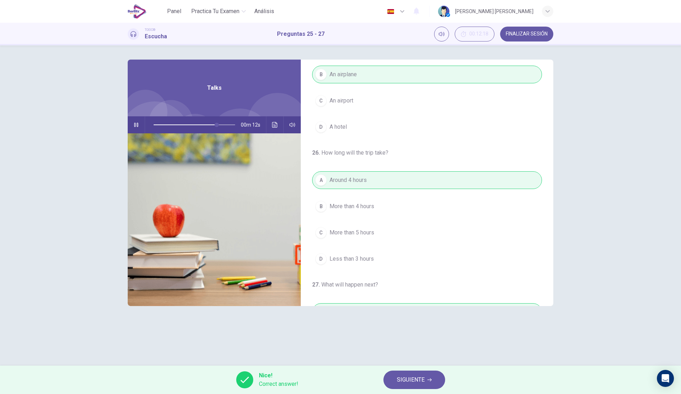
scroll to position [162, 0]
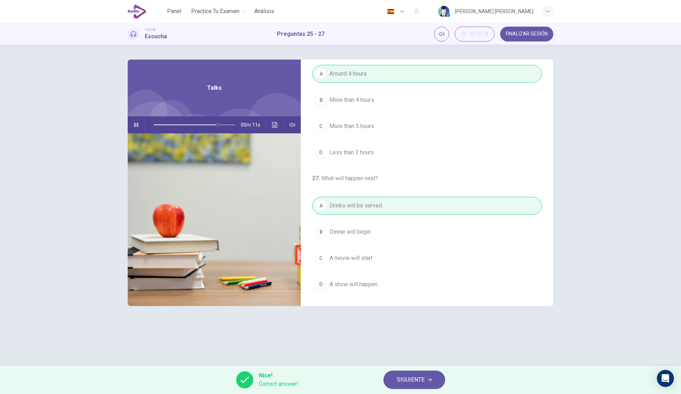
type input "**"
click at [418, 383] on span "SIGUIENTE" at bounding box center [411, 380] width 28 height 10
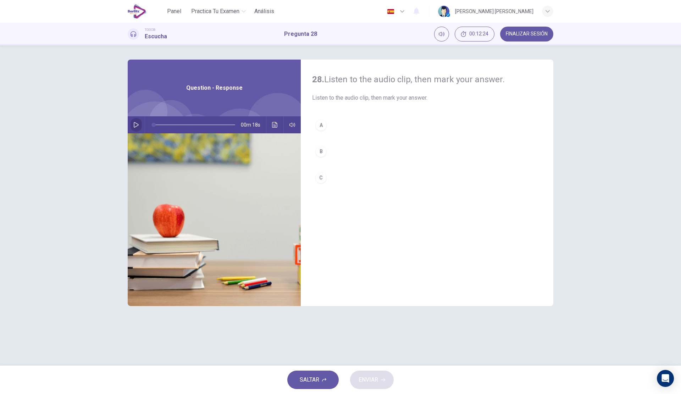
click at [139, 124] on icon "button" at bounding box center [136, 125] width 6 height 6
click at [136, 127] on icon "button" at bounding box center [136, 125] width 5 height 6
click at [141, 125] on button "button" at bounding box center [135, 124] width 11 height 17
click at [376, 150] on button "B" at bounding box center [427, 152] width 230 height 18
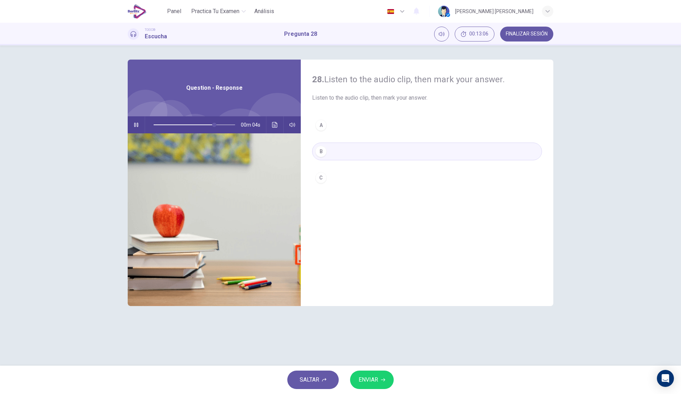
click at [387, 382] on button "ENVIAR" at bounding box center [372, 380] width 44 height 18
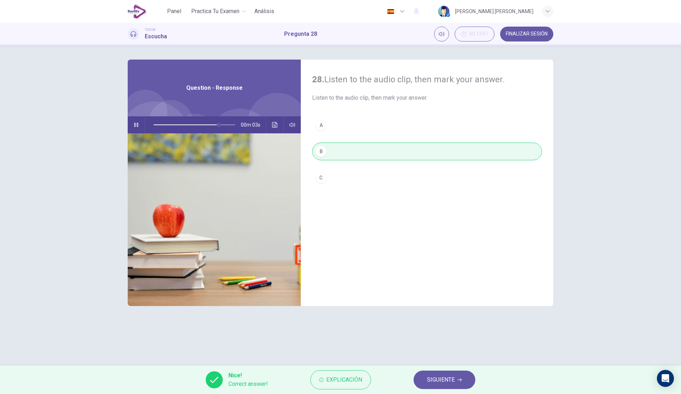
type input "**"
click at [457, 376] on button "SIGUIENTE" at bounding box center [444, 380] width 62 height 18
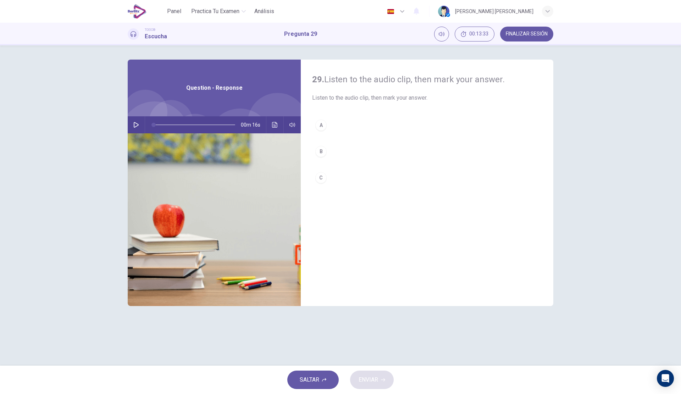
click at [140, 124] on button "button" at bounding box center [135, 124] width 11 height 17
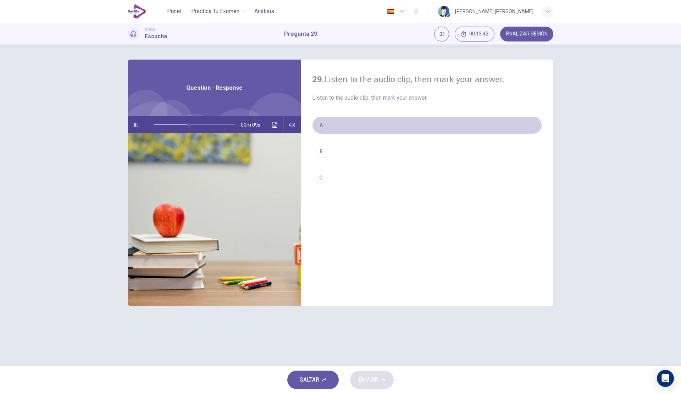
click at [379, 125] on button "A" at bounding box center [427, 125] width 230 height 18
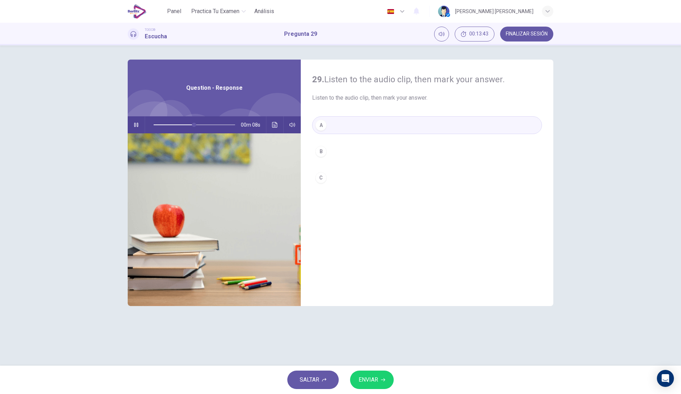
click at [378, 379] on span "ENVIAR" at bounding box center [369, 380] width 20 height 10
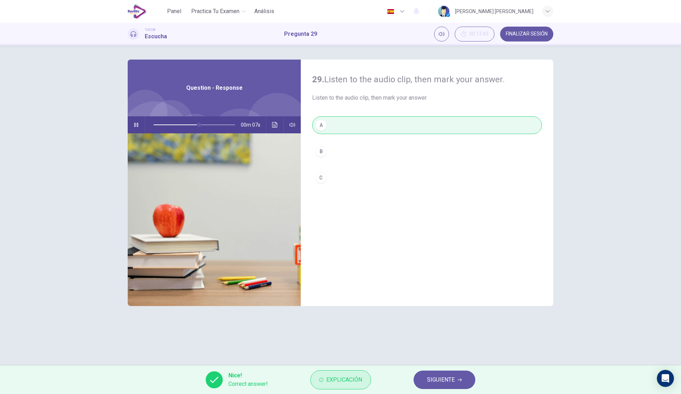
click at [321, 379] on icon "button" at bounding box center [321, 380] width 4 height 4
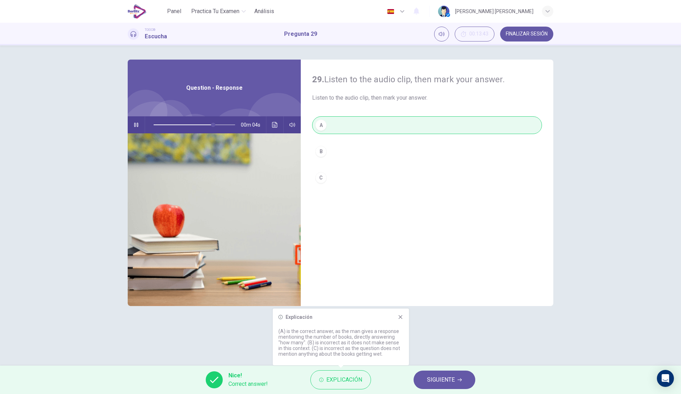
type input "**"
click at [420, 372] on button "SIGUIENTE" at bounding box center [444, 380] width 62 height 18
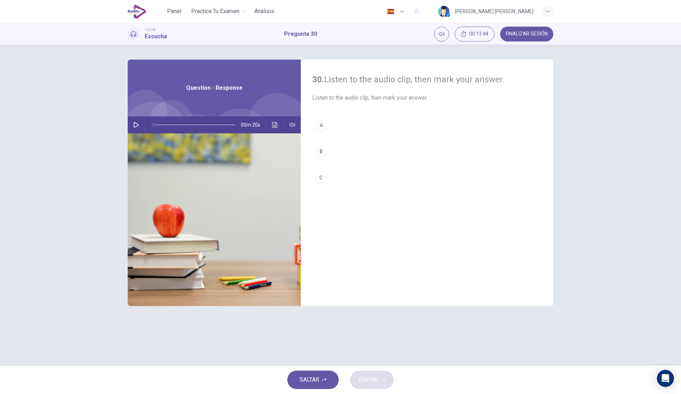
click at [134, 127] on icon "button" at bounding box center [136, 125] width 5 height 6
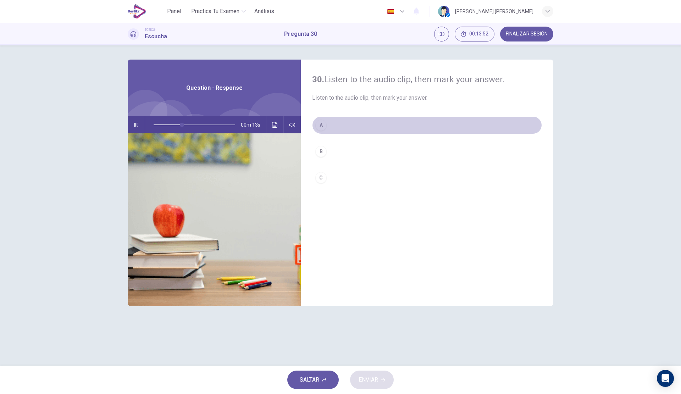
drag, startPoint x: 376, startPoint y: 127, endPoint x: 380, endPoint y: 132, distance: 7.1
click at [376, 126] on button "A" at bounding box center [427, 125] width 230 height 18
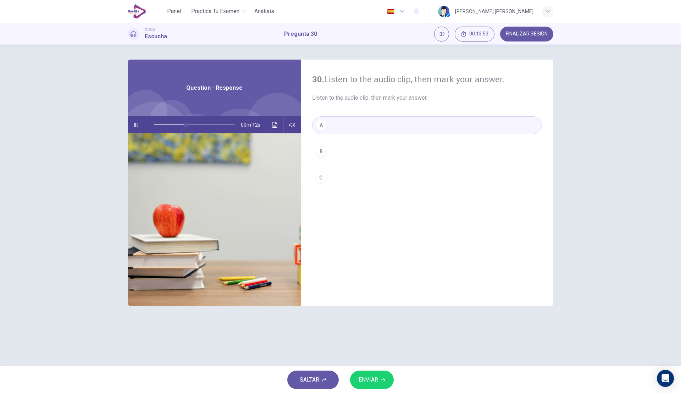
click at [376, 374] on button "ENVIAR" at bounding box center [372, 380] width 44 height 18
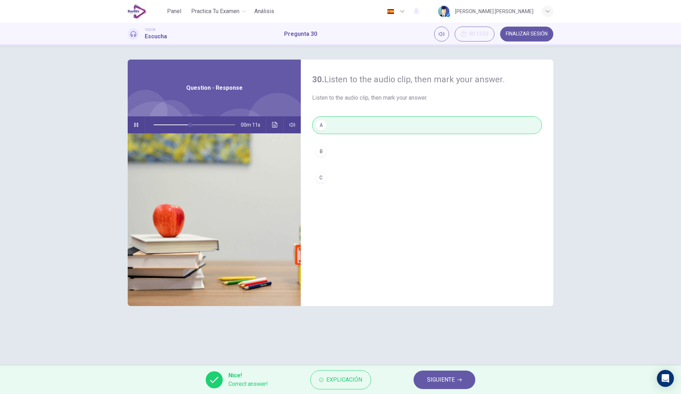
type input "**"
click at [442, 378] on span "SIGUIENTE" at bounding box center [441, 380] width 28 height 10
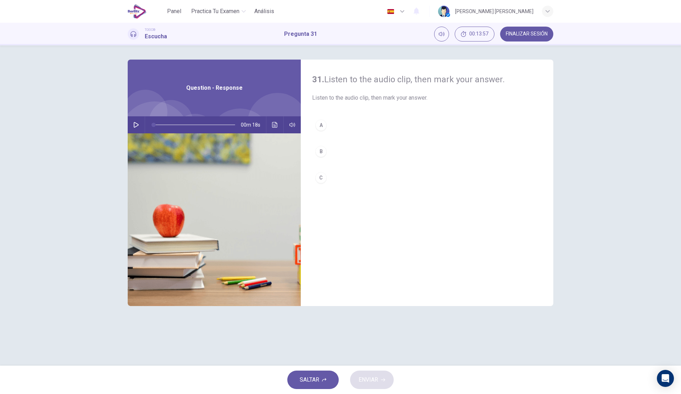
click at [142, 120] on div "00m 18s" at bounding box center [214, 124] width 173 height 17
click at [141, 125] on button "button" at bounding box center [135, 124] width 11 height 17
click at [138, 121] on button "button" at bounding box center [135, 124] width 11 height 17
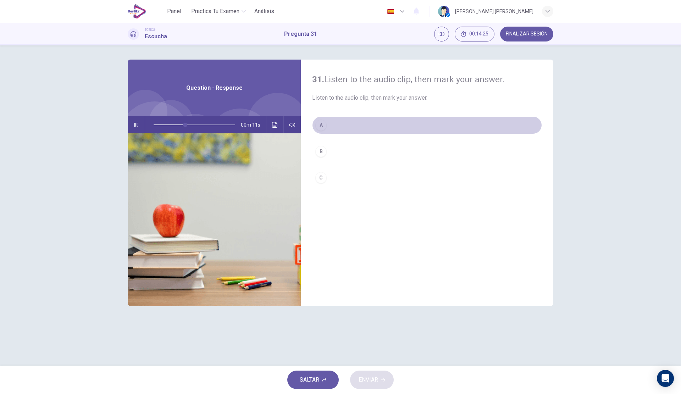
click at [364, 125] on button "A" at bounding box center [427, 125] width 230 height 18
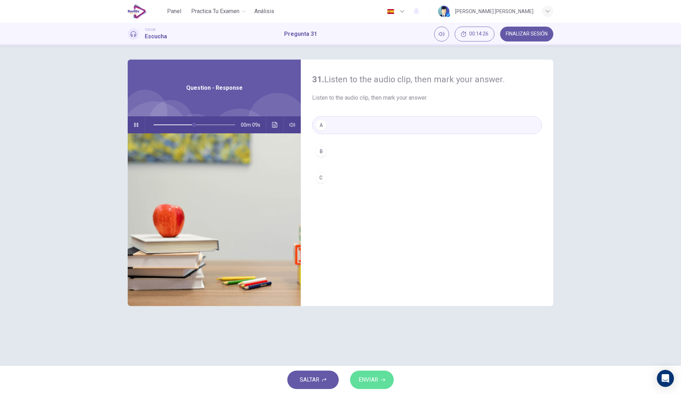
click at [377, 379] on span "ENVIAR" at bounding box center [369, 380] width 20 height 10
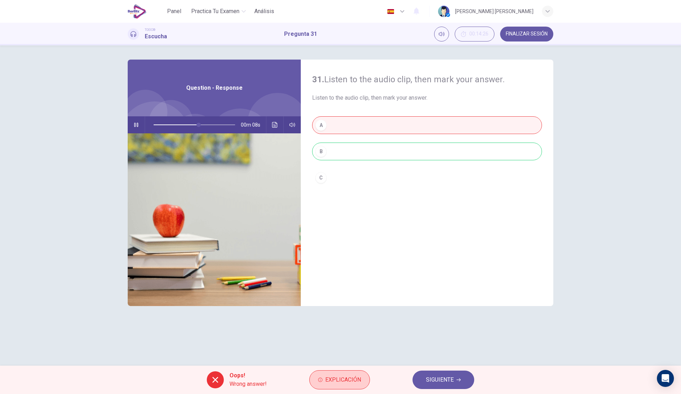
click at [344, 372] on button "Explicación" at bounding box center [339, 379] width 61 height 19
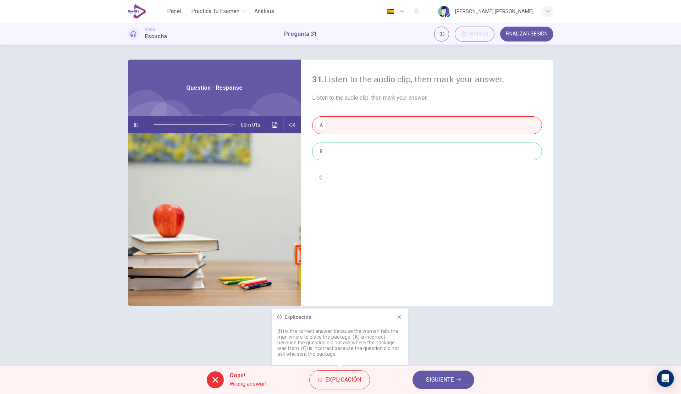
type input "*"
click at [422, 376] on button "SIGUIENTE" at bounding box center [443, 380] width 62 height 18
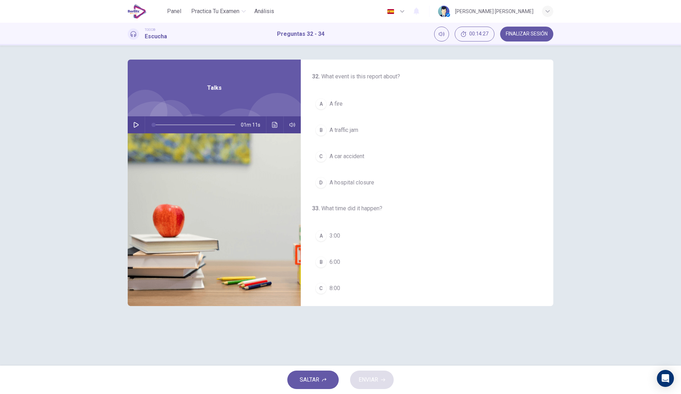
click at [129, 129] on div "01m 11s" at bounding box center [214, 124] width 173 height 17
click at [133, 126] on button "button" at bounding box center [135, 124] width 11 height 17
type input "**"
click at [382, 135] on button "B A traffic jam" at bounding box center [427, 130] width 230 height 18
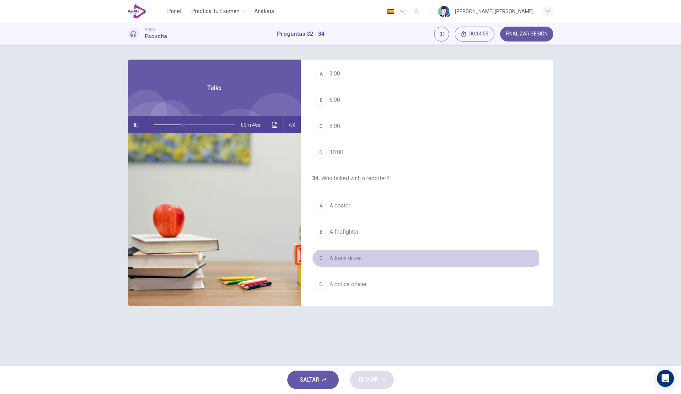
click at [389, 258] on button "C A truck driver" at bounding box center [427, 258] width 230 height 18
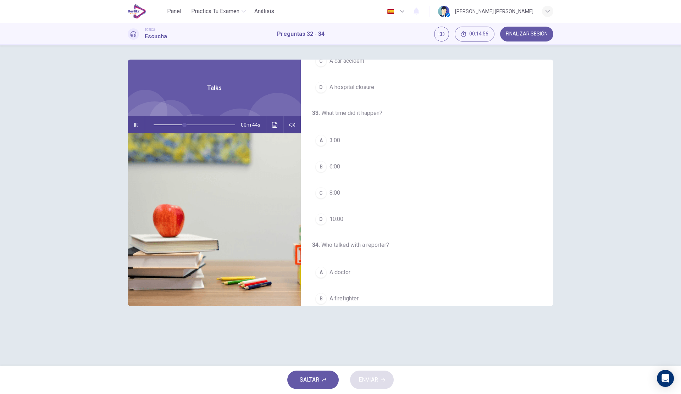
scroll to position [91, 0]
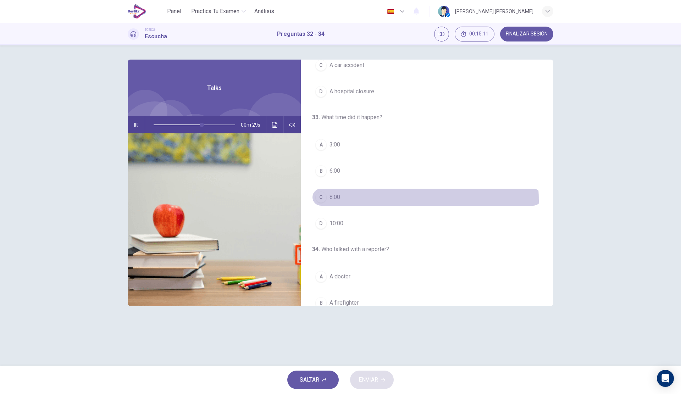
click at [356, 201] on button "C 8:00" at bounding box center [427, 197] width 230 height 18
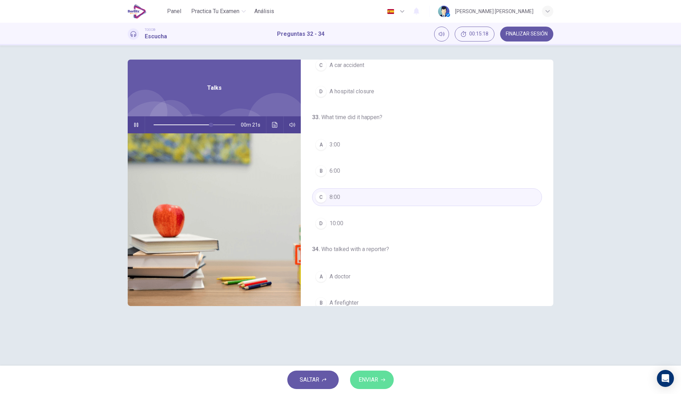
click at [365, 374] on button "ENVIAR" at bounding box center [372, 380] width 44 height 18
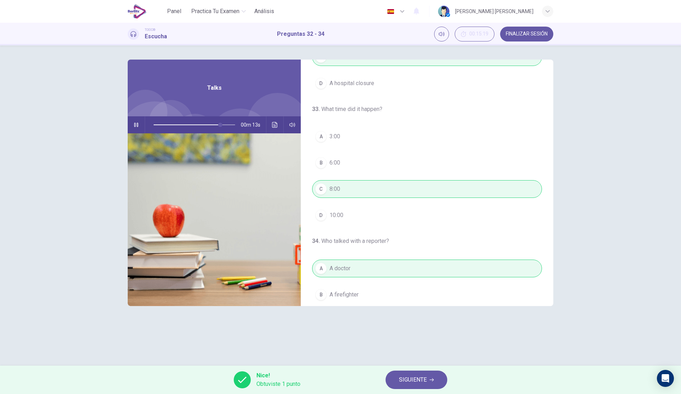
scroll to position [162, 0]
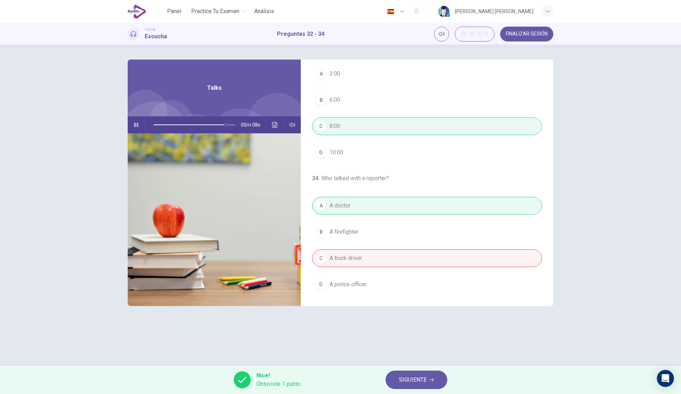
drag, startPoint x: 391, startPoint y: 181, endPoint x: 309, endPoint y: 180, distance: 82.3
click at [309, 180] on div "34 . Who talked with a reporter? A A doctor B A firefighter C A truck driver D …" at bounding box center [427, 233] width 252 height 119
drag, startPoint x: 322, startPoint y: 178, endPoint x: 370, endPoint y: 178, distance: 48.6
click at [370, 178] on h4 "34 . Who talked with a reporter?" at bounding box center [427, 178] width 230 height 9
type input "**"
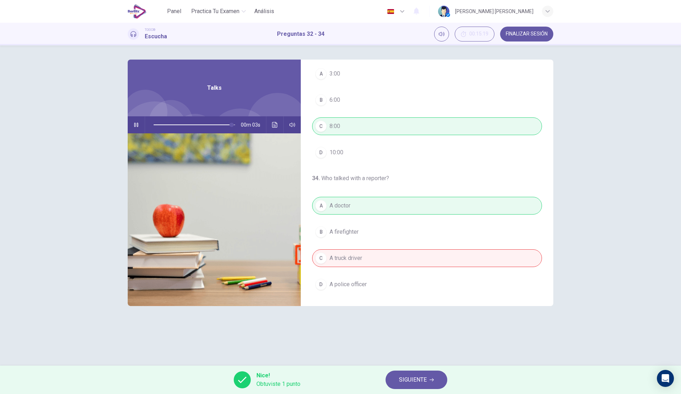
click at [431, 379] on icon "button" at bounding box center [431, 380] width 4 height 4
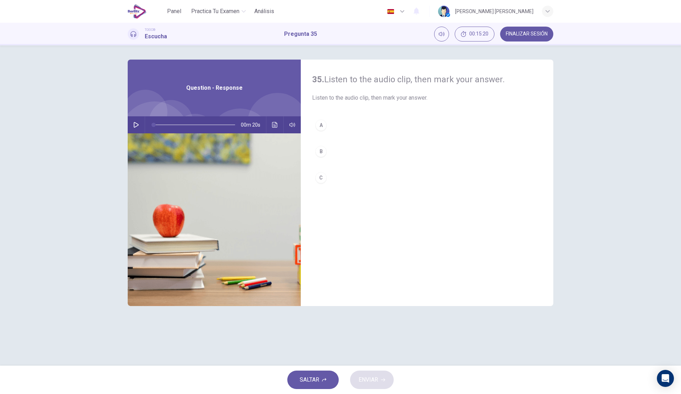
click at [135, 124] on icon "button" at bounding box center [136, 125] width 6 height 6
type input "*"
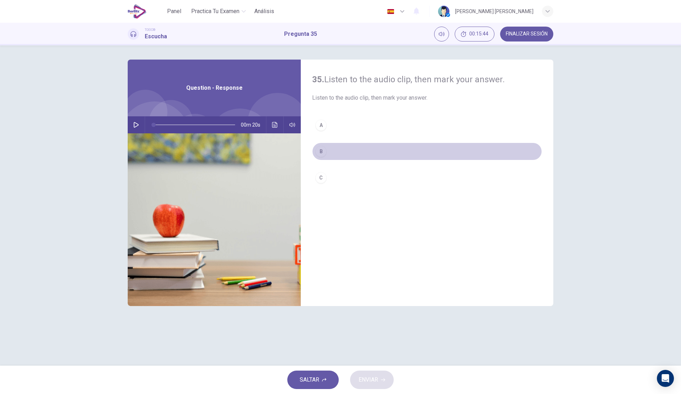
click at [346, 150] on button "B" at bounding box center [427, 152] width 230 height 18
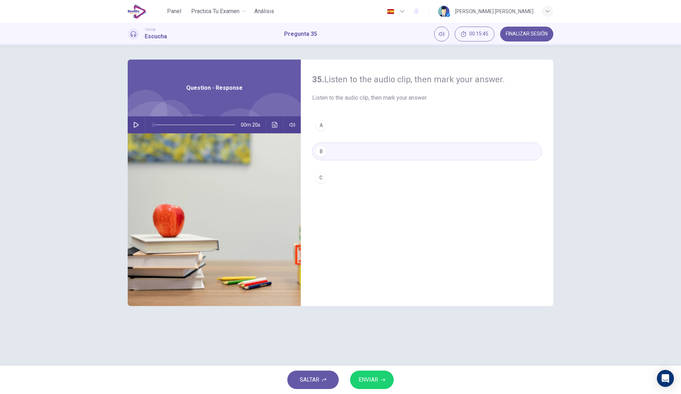
click at [365, 375] on span "ENVIAR" at bounding box center [369, 380] width 20 height 10
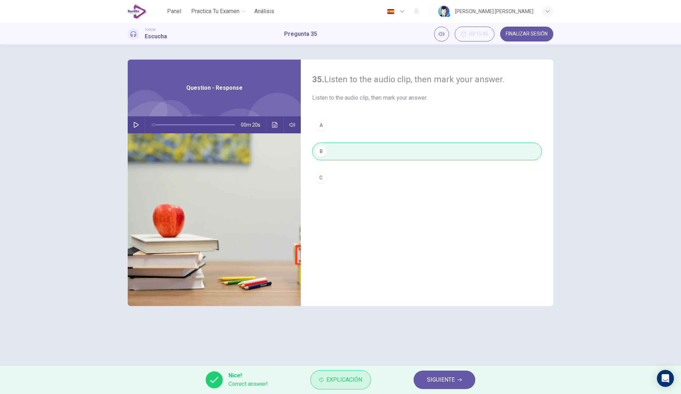
click at [350, 379] on span "Explicación" at bounding box center [344, 380] width 36 height 10
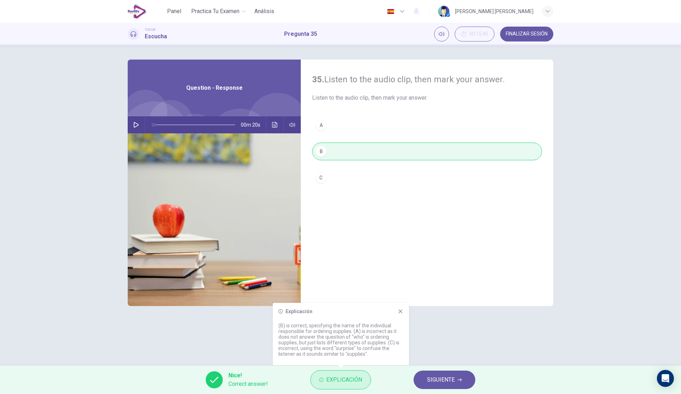
click at [350, 378] on span "Explicación" at bounding box center [344, 380] width 36 height 10
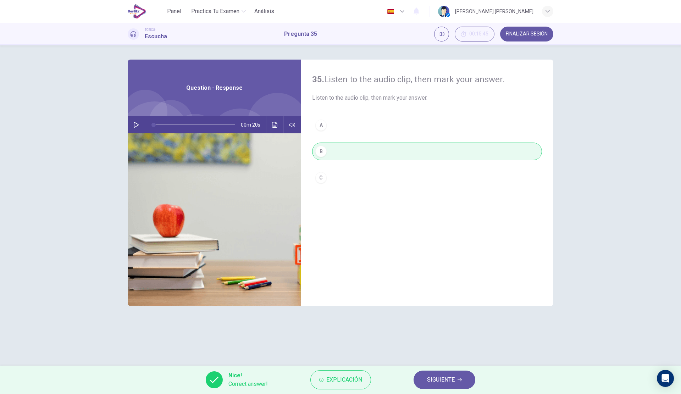
click at [434, 385] on button "SIGUIENTE" at bounding box center [444, 380] width 62 height 18
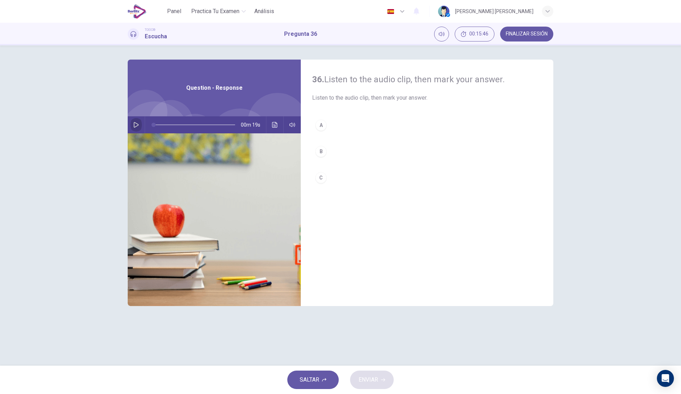
click at [139, 124] on button "button" at bounding box center [135, 124] width 11 height 17
click at [133, 123] on button "button" at bounding box center [135, 124] width 11 height 17
click at [366, 171] on button "C" at bounding box center [427, 178] width 230 height 18
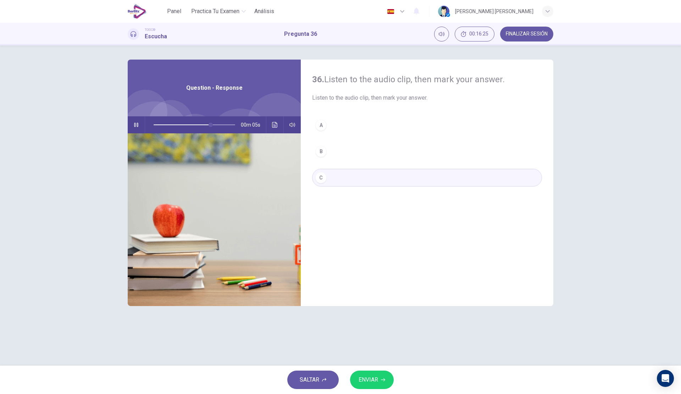
click at [363, 152] on button "B" at bounding box center [427, 152] width 230 height 18
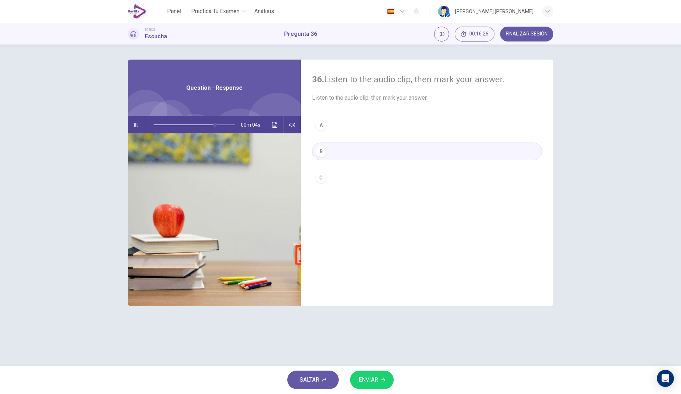
click at [378, 375] on button "ENVIAR" at bounding box center [372, 380] width 44 height 18
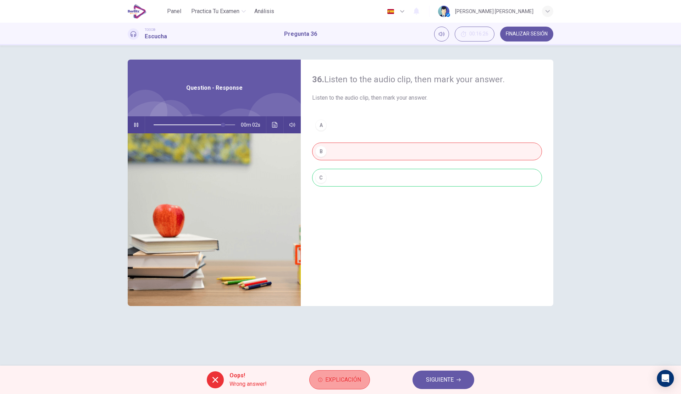
click at [333, 378] on span "Explicación" at bounding box center [343, 380] width 36 height 10
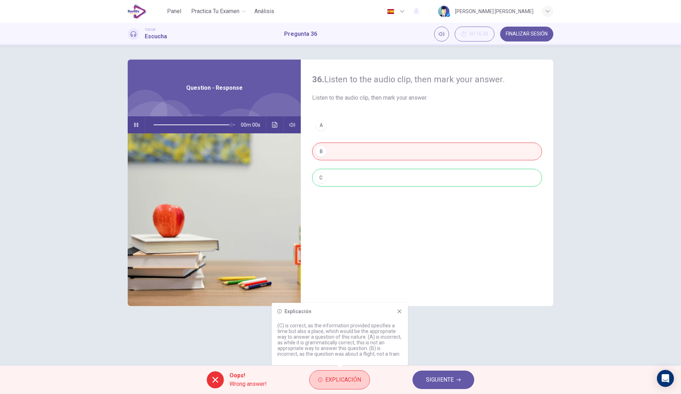
type input "*"
click at [436, 378] on span "SIGUIENTE" at bounding box center [440, 380] width 28 height 10
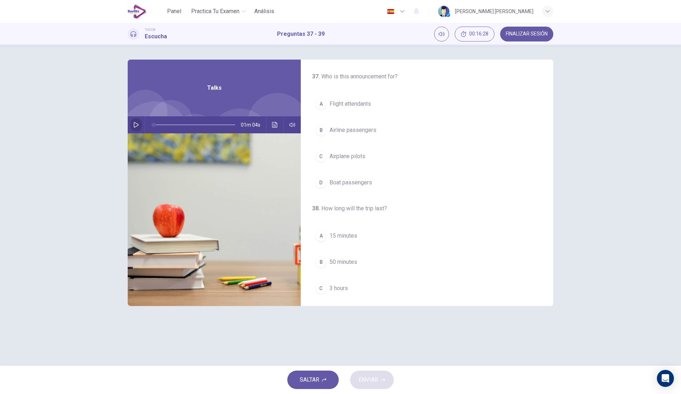
click at [135, 130] on button "button" at bounding box center [135, 124] width 11 height 17
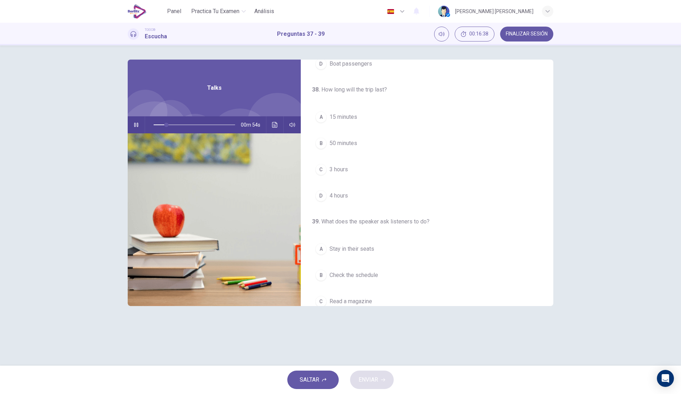
scroll to position [106, 0]
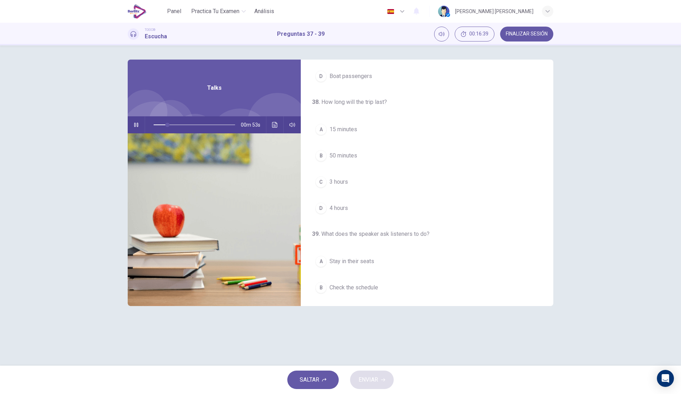
click at [366, 181] on button "C 3 hours" at bounding box center [427, 182] width 230 height 18
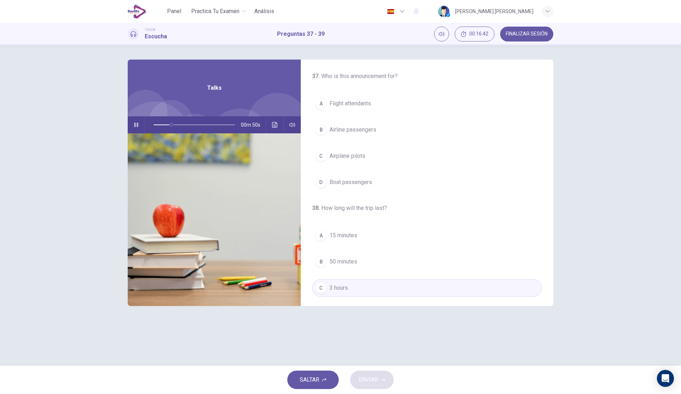
scroll to position [0, 0]
click at [369, 99] on button "A Flight attendants" at bounding box center [427, 104] width 230 height 18
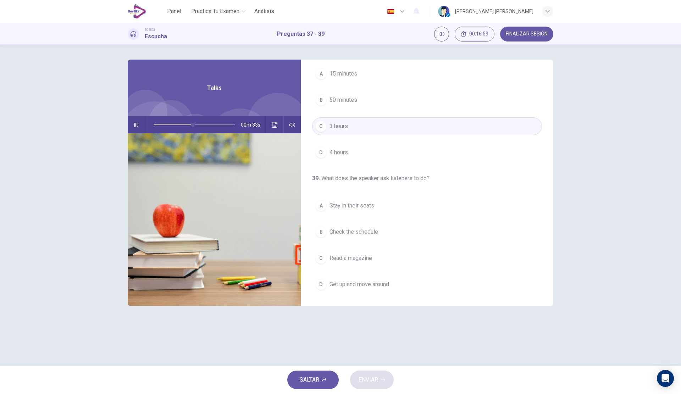
click at [385, 205] on button "A Stay in their seats" at bounding box center [427, 206] width 230 height 18
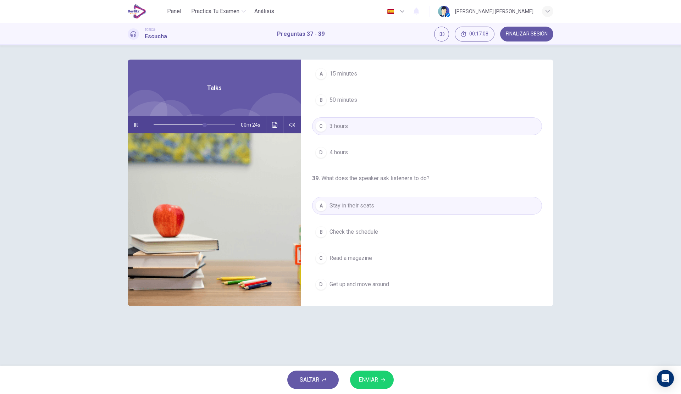
click at [373, 381] on span "ENVIAR" at bounding box center [369, 380] width 20 height 10
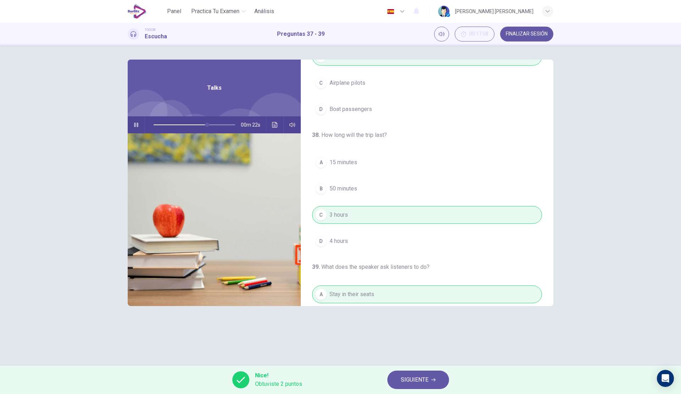
scroll to position [0, 0]
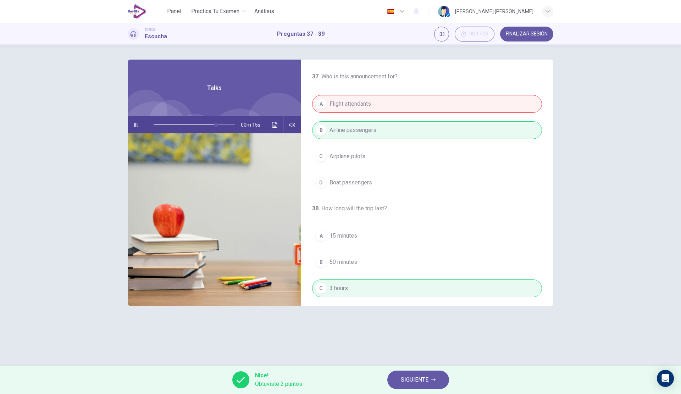
type input "**"
click at [420, 374] on button "SIGUIENTE" at bounding box center [418, 380] width 62 height 18
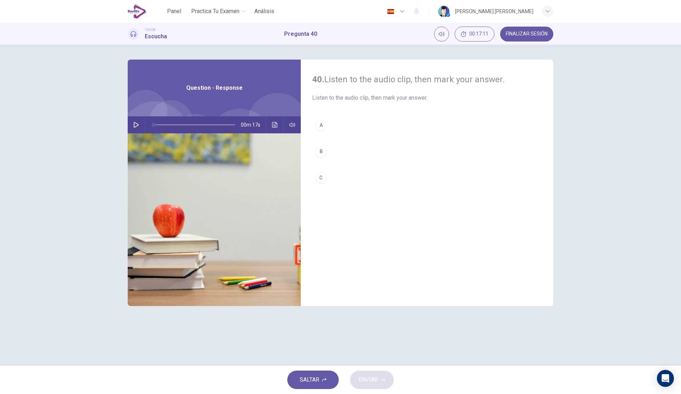
click at [133, 127] on button "button" at bounding box center [135, 124] width 11 height 17
type input "*"
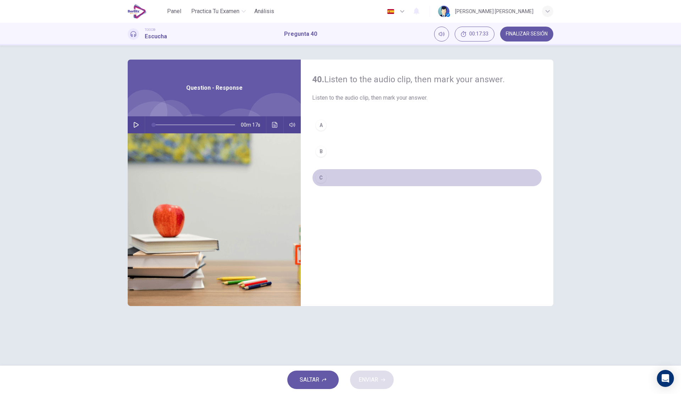
click at [395, 183] on button "C" at bounding box center [427, 178] width 230 height 18
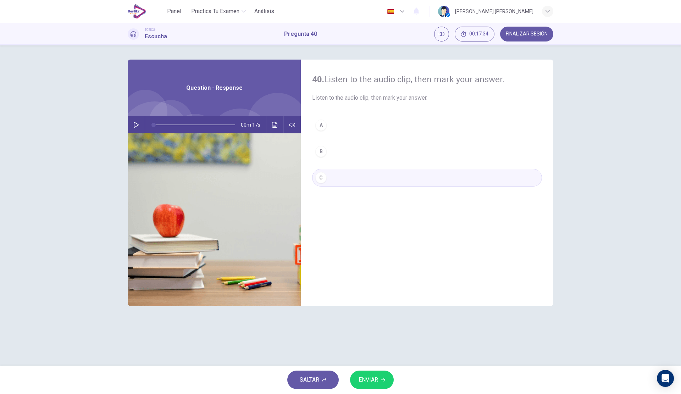
click at [380, 380] on button "ENVIAR" at bounding box center [372, 380] width 44 height 18
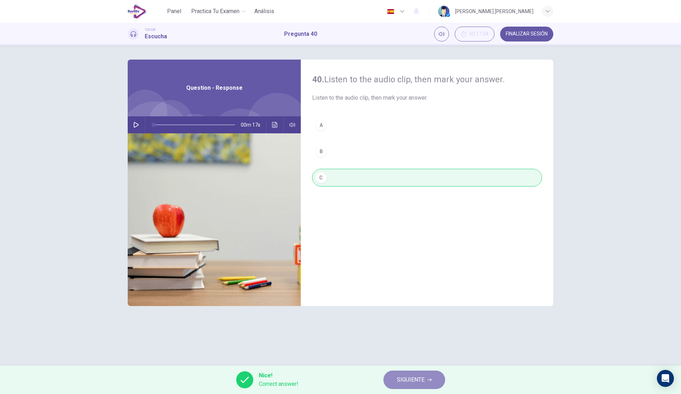
click at [427, 379] on button "SIGUIENTE" at bounding box center [414, 380] width 62 height 18
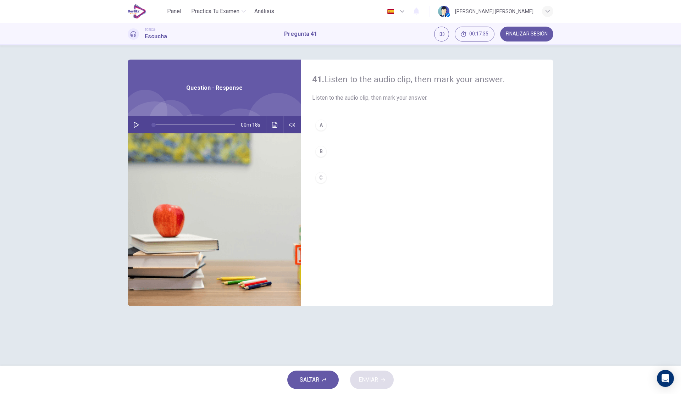
click at [141, 124] on button "button" at bounding box center [135, 124] width 11 height 17
click at [388, 121] on button "A" at bounding box center [427, 125] width 230 height 18
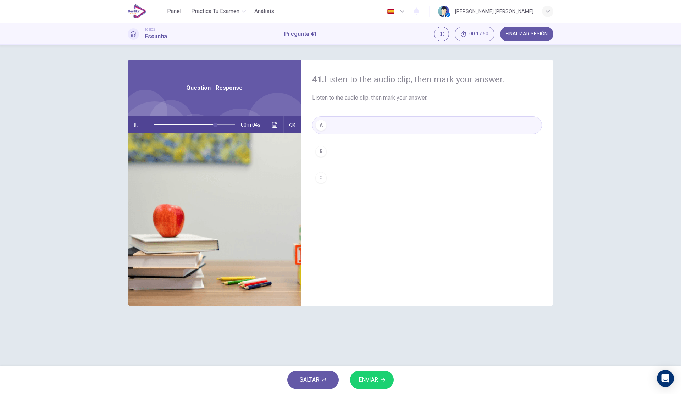
click at [380, 143] on button "B" at bounding box center [427, 152] width 230 height 18
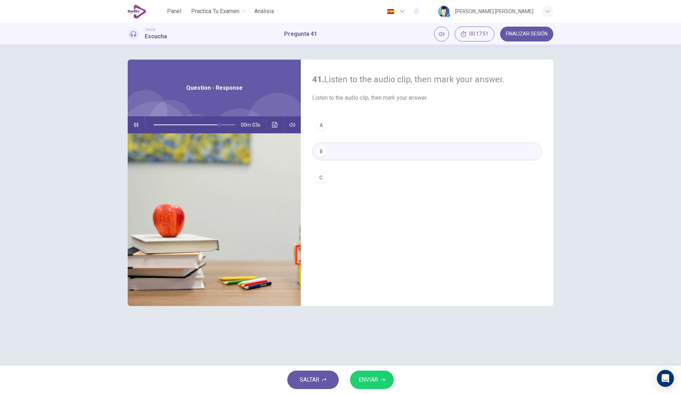
click at [370, 130] on button "A" at bounding box center [427, 125] width 230 height 18
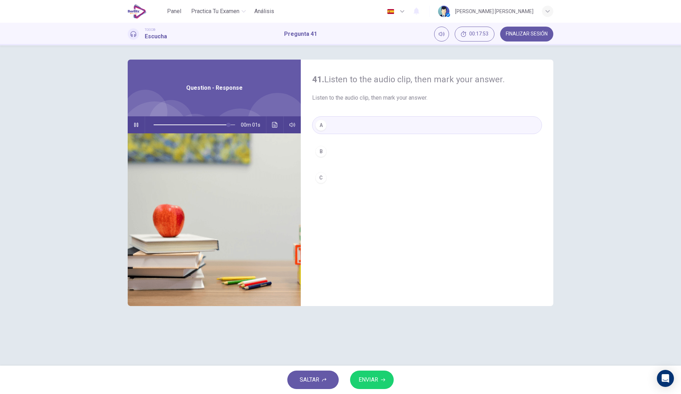
click at [387, 375] on button "ENVIAR" at bounding box center [372, 380] width 44 height 18
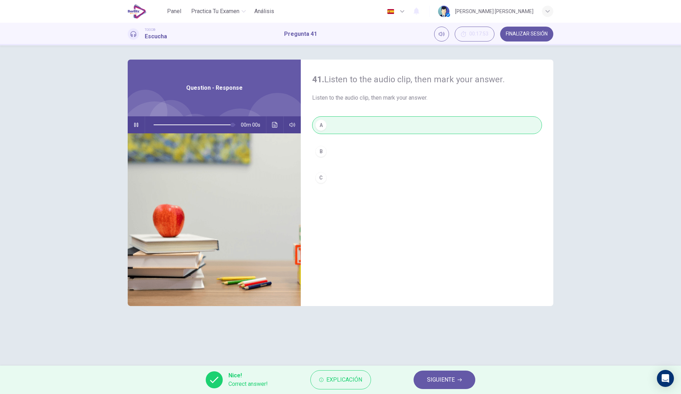
type input "*"
click at [434, 378] on span "SIGUIENTE" at bounding box center [441, 380] width 28 height 10
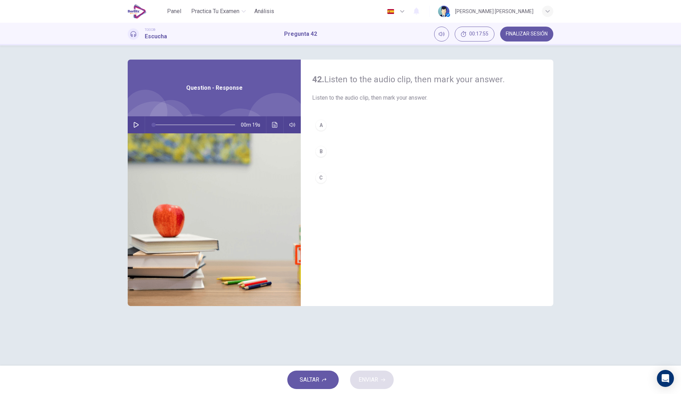
click at [138, 122] on icon "button" at bounding box center [136, 125] width 6 height 6
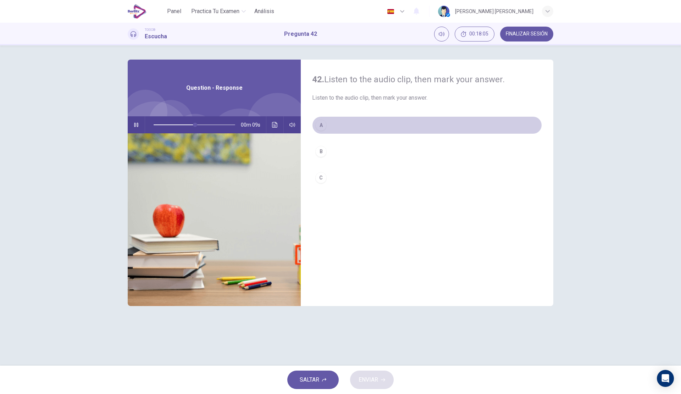
click at [350, 126] on button "A" at bounding box center [427, 125] width 230 height 18
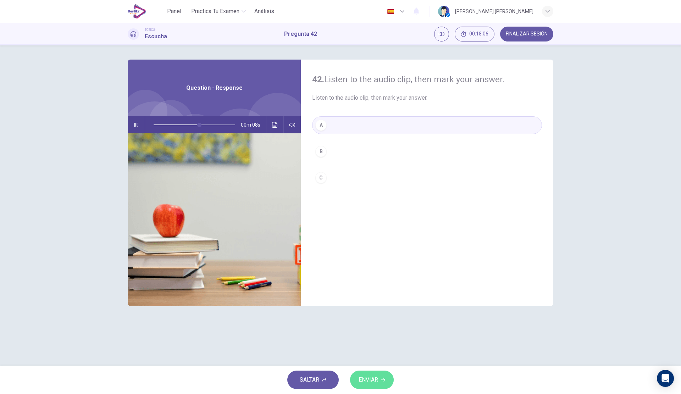
click at [383, 374] on button "ENVIAR" at bounding box center [372, 380] width 44 height 18
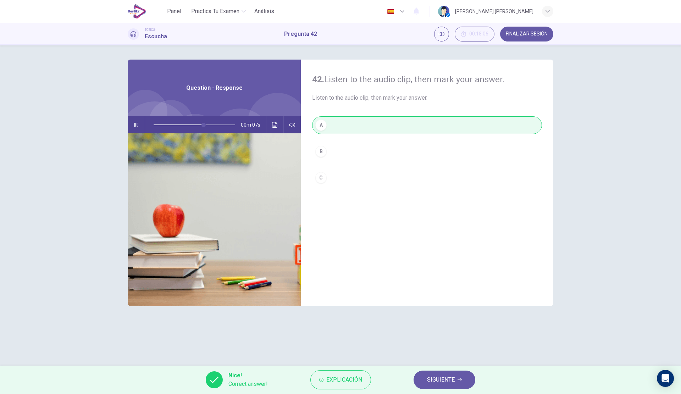
type input "**"
click at [448, 377] on span "SIGUIENTE" at bounding box center [441, 380] width 28 height 10
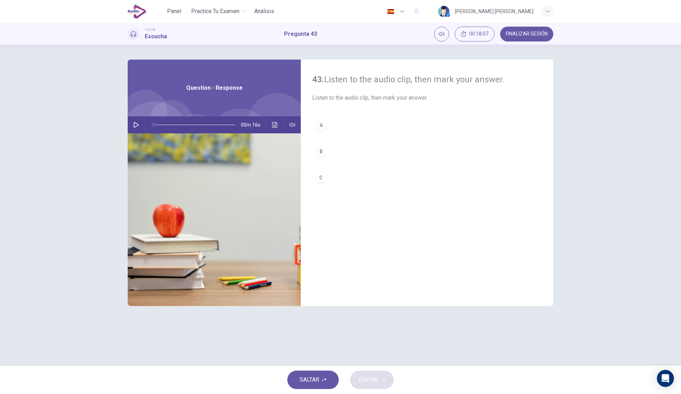
click at [139, 121] on button "button" at bounding box center [135, 124] width 11 height 17
click at [361, 126] on button "A" at bounding box center [427, 125] width 230 height 18
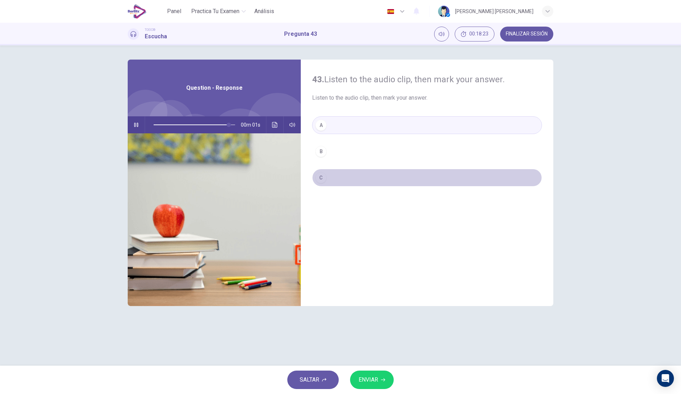
drag, startPoint x: 365, startPoint y: 182, endPoint x: 366, endPoint y: 200, distance: 18.1
click at [365, 181] on button "C" at bounding box center [427, 178] width 230 height 18
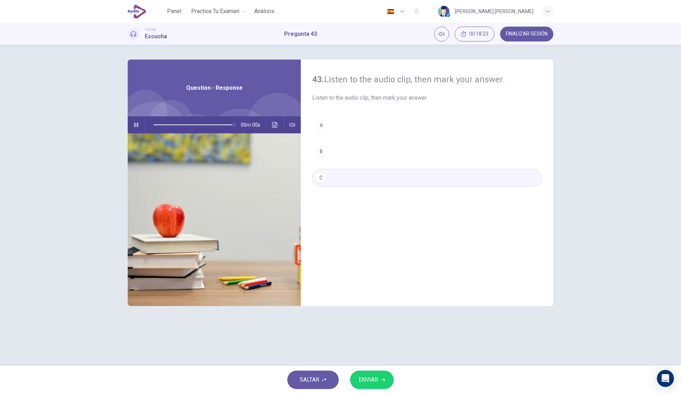
type input "*"
click at [370, 375] on span "ENVIAR" at bounding box center [369, 380] width 20 height 10
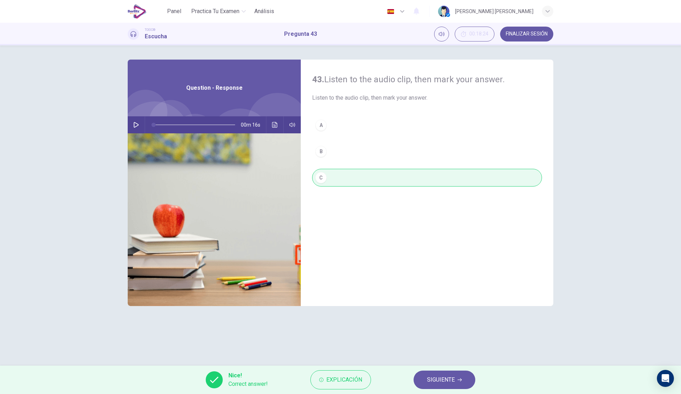
click at [448, 377] on span "SIGUIENTE" at bounding box center [441, 380] width 28 height 10
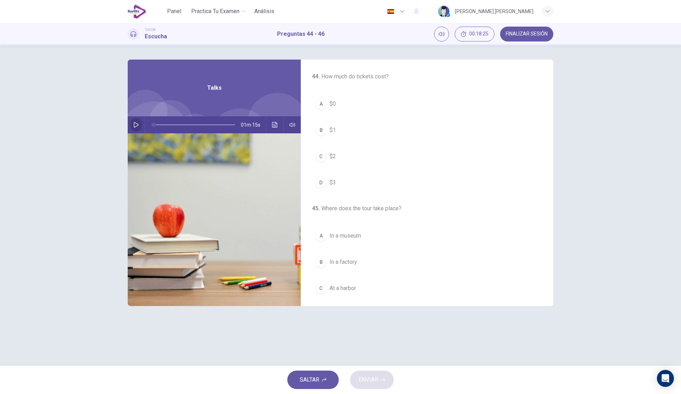
click at [138, 125] on icon "button" at bounding box center [136, 125] width 5 height 6
drag, startPoint x: 160, startPoint y: 124, endPoint x: 145, endPoint y: 114, distance: 17.4
click at [145, 114] on div "Talks 01m 15s" at bounding box center [214, 183] width 173 height 246
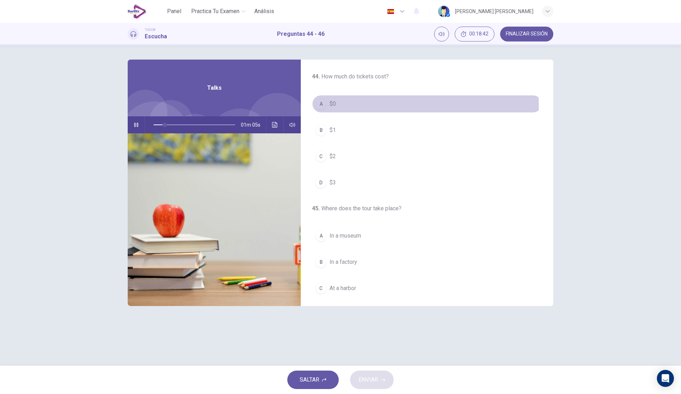
click at [334, 105] on span "$0" at bounding box center [332, 104] width 6 height 9
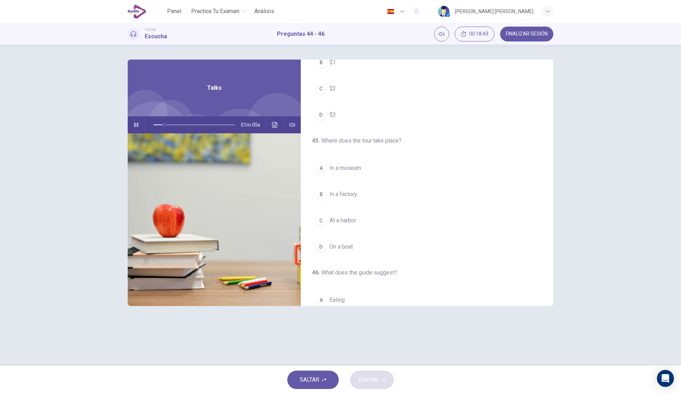
scroll to position [71, 0]
click at [344, 168] on span "In a museum" at bounding box center [345, 165] width 32 height 9
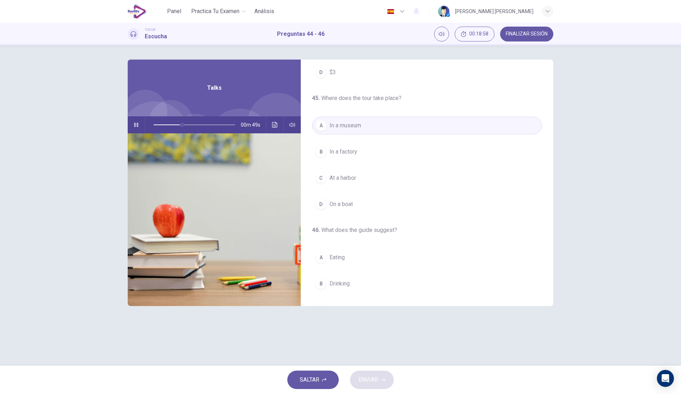
scroll to position [162, 0]
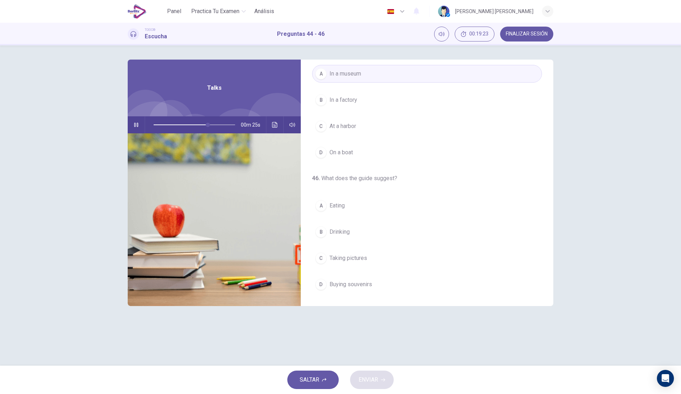
click at [347, 288] on span "Buying souvenirs" at bounding box center [350, 284] width 43 height 9
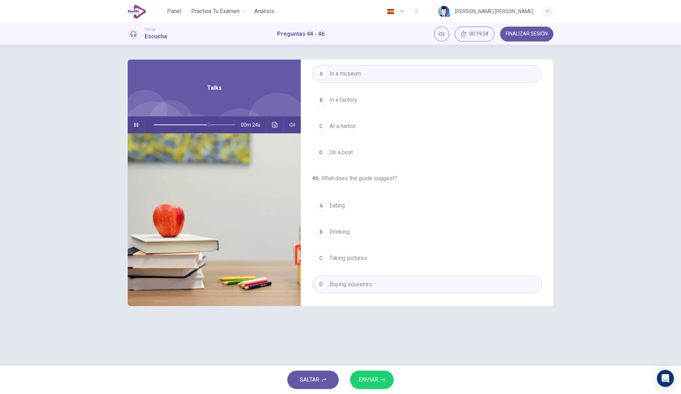
click at [364, 382] on span "ENVIAR" at bounding box center [369, 380] width 20 height 10
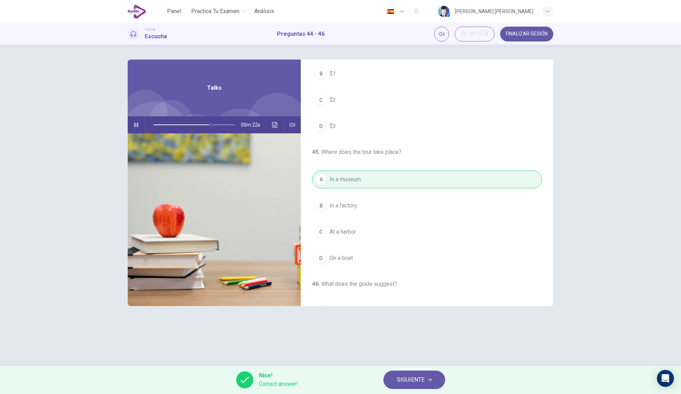
scroll to position [0, 0]
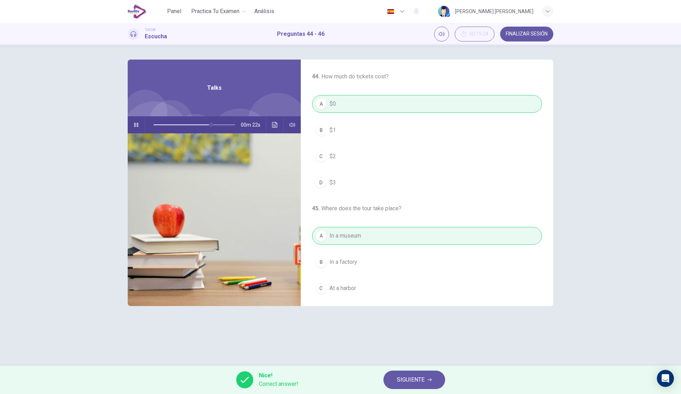
type input "**"
click at [410, 378] on span "SIGUIENTE" at bounding box center [411, 380] width 28 height 10
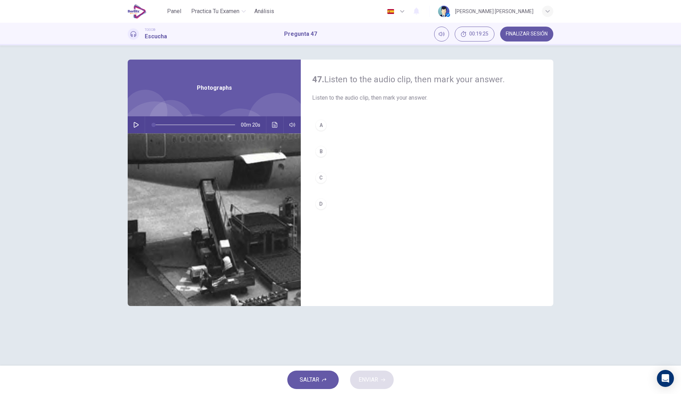
click at [134, 129] on button "button" at bounding box center [135, 124] width 11 height 17
click at [371, 171] on button "C" at bounding box center [427, 178] width 230 height 18
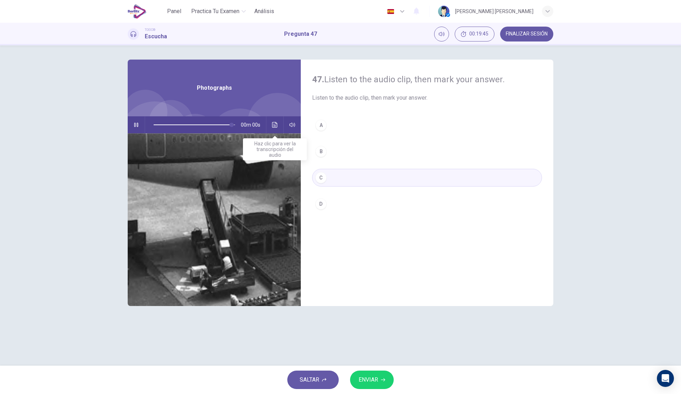
click at [268, 125] on div "00m 00s" at bounding box center [214, 124] width 173 height 17
type input "*"
click at [273, 129] on button "Haz clic para ver la transcripción del audio" at bounding box center [274, 124] width 11 height 17
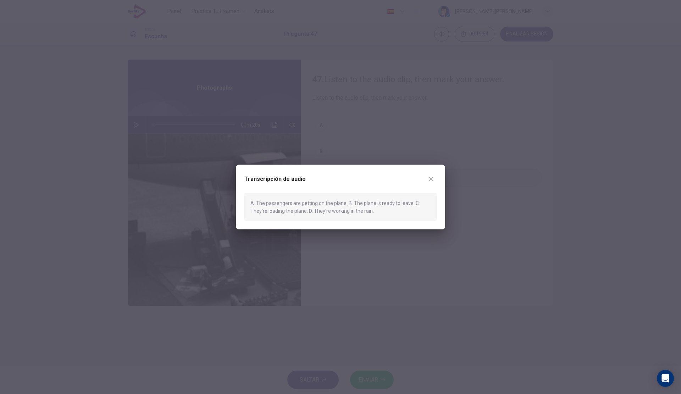
click at [437, 177] on div "Transcripción de audio A. The passengers are getting on the plane. B. The plane…" at bounding box center [340, 197] width 209 height 65
click at [430, 178] on icon "button" at bounding box center [431, 179] width 4 height 4
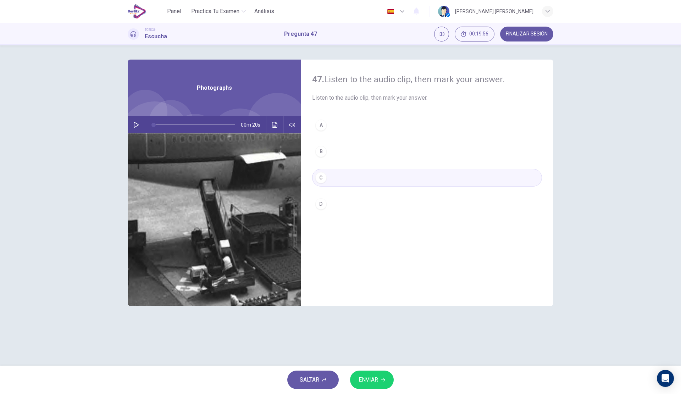
click at [365, 383] on span "ENVIAR" at bounding box center [369, 380] width 20 height 10
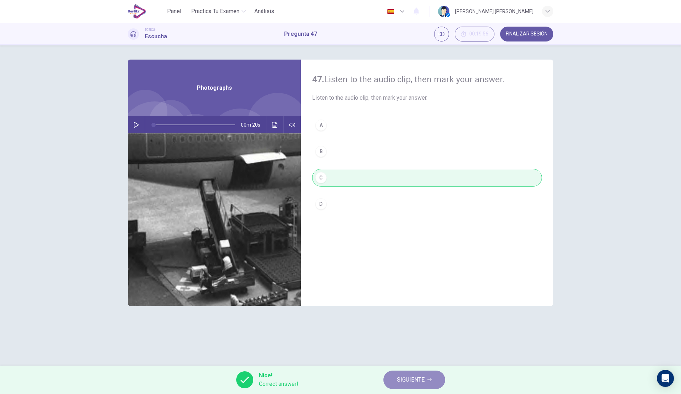
click at [415, 374] on button "SIGUIENTE" at bounding box center [414, 380] width 62 height 18
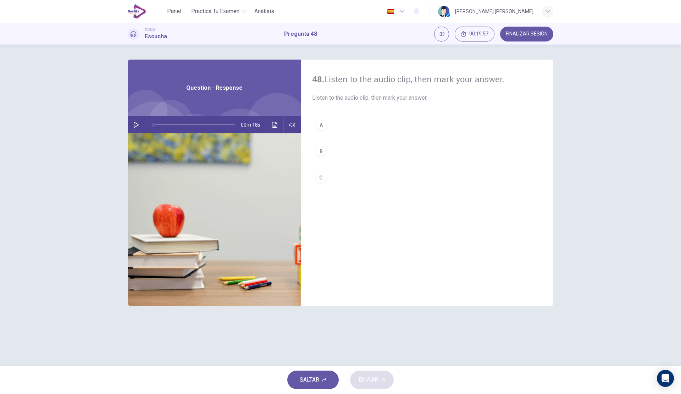
click at [133, 122] on button "button" at bounding box center [135, 124] width 11 height 17
click at [378, 119] on button "A" at bounding box center [427, 125] width 230 height 18
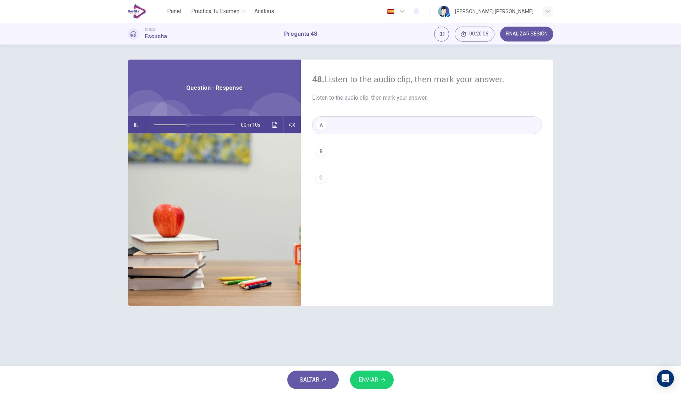
click at [368, 372] on button "ENVIAR" at bounding box center [372, 380] width 44 height 18
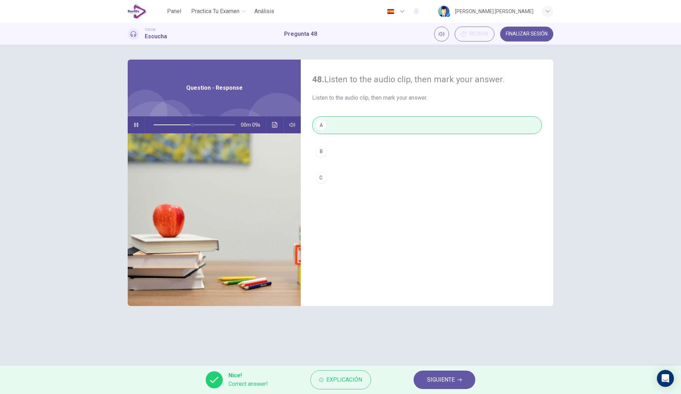
type input "**"
click at [433, 380] on span "SIGUIENTE" at bounding box center [441, 380] width 28 height 10
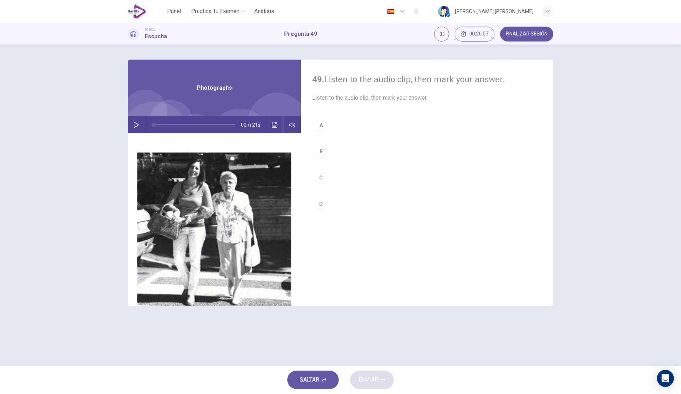
click at [136, 123] on icon "button" at bounding box center [136, 125] width 5 height 6
drag, startPoint x: 363, startPoint y: 115, endPoint x: 363, endPoint y: 122, distance: 6.4
click at [363, 116] on div "49. Listen to the audio clip, then [PERSON_NAME] your answer. Listen to the aud…" at bounding box center [427, 183] width 252 height 246
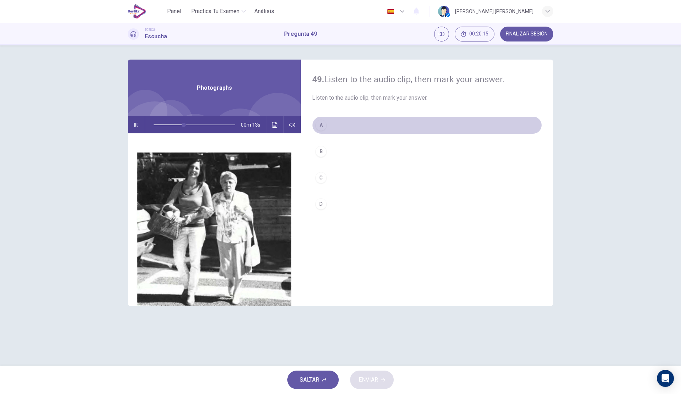
click at [364, 128] on button "A" at bounding box center [427, 125] width 230 height 18
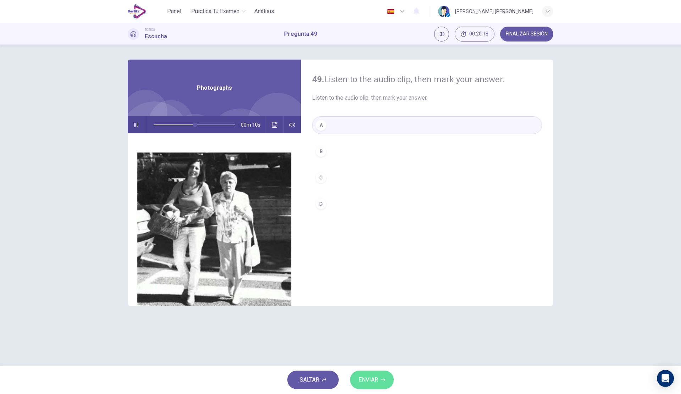
click at [388, 376] on button "ENVIAR" at bounding box center [372, 380] width 44 height 18
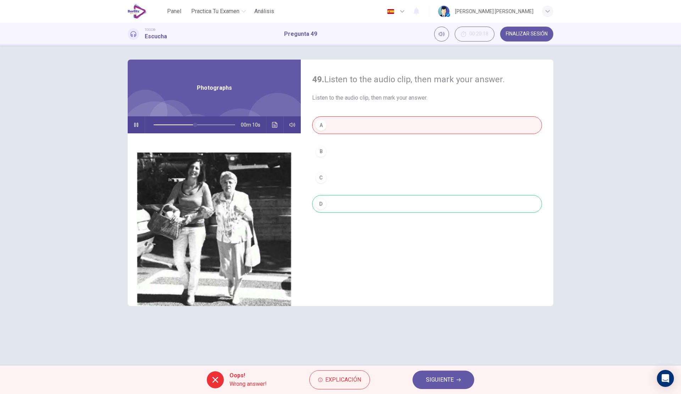
type input "**"
drag, startPoint x: 476, startPoint y: 372, endPoint x: 437, endPoint y: 379, distance: 39.3
click at [471, 372] on div "Oops! Wrong answer! Explicación SIGUIENTE" at bounding box center [340, 380] width 681 height 28
click at [437, 379] on span "SIGUIENTE" at bounding box center [440, 380] width 28 height 10
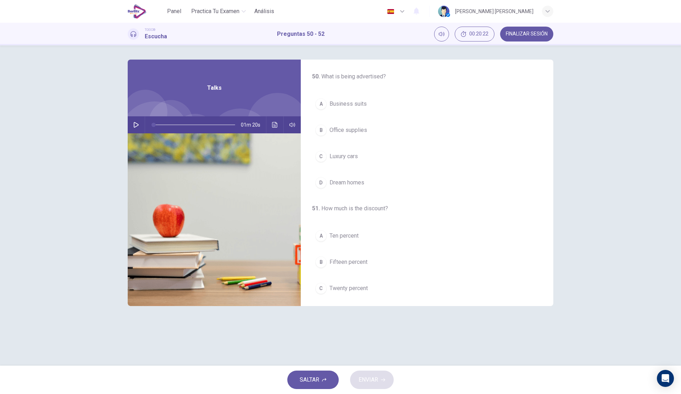
click at [143, 121] on div "01m 20s" at bounding box center [214, 124] width 173 height 17
click at [139, 123] on icon "button" at bounding box center [136, 125] width 6 height 6
click at [359, 156] on button "C Luxury cars" at bounding box center [427, 157] width 230 height 18
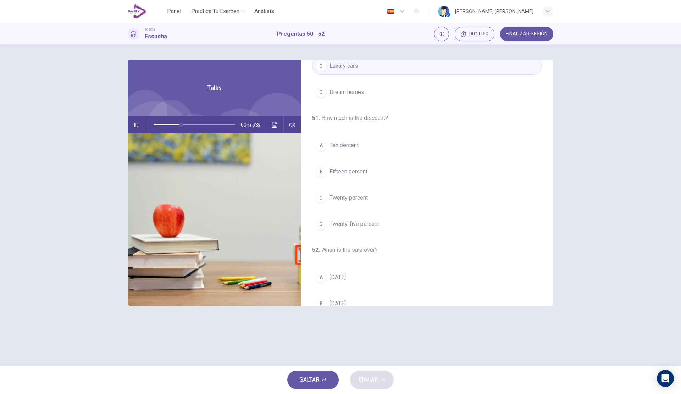
scroll to position [91, 0]
click at [346, 143] on span "Ten percent" at bounding box center [343, 144] width 29 height 9
click at [377, 170] on button "B Fifteen percent" at bounding box center [427, 171] width 230 height 18
click at [378, 196] on button "C Twenty percent" at bounding box center [427, 197] width 230 height 18
click at [377, 222] on span "Twenty-five percent" at bounding box center [354, 223] width 50 height 9
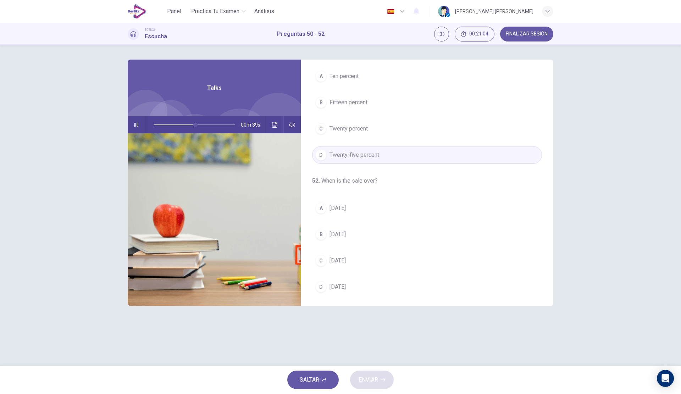
scroll to position [162, 0]
click at [362, 207] on button "A [DATE]" at bounding box center [427, 206] width 230 height 18
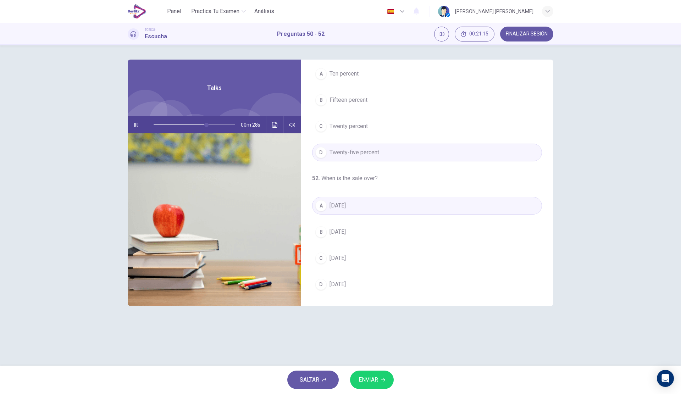
click at [381, 379] on icon "button" at bounding box center [383, 380] width 4 height 4
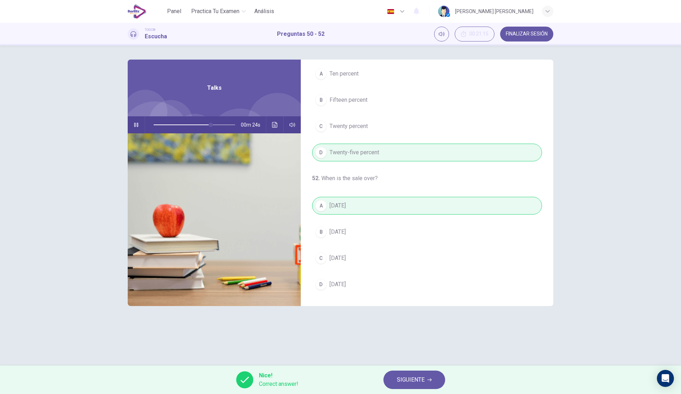
type input "**"
click at [533, 32] on span "FINALIZAR SESIÓN" at bounding box center [527, 34] width 42 height 6
